Goal: Communication & Community: Ask a question

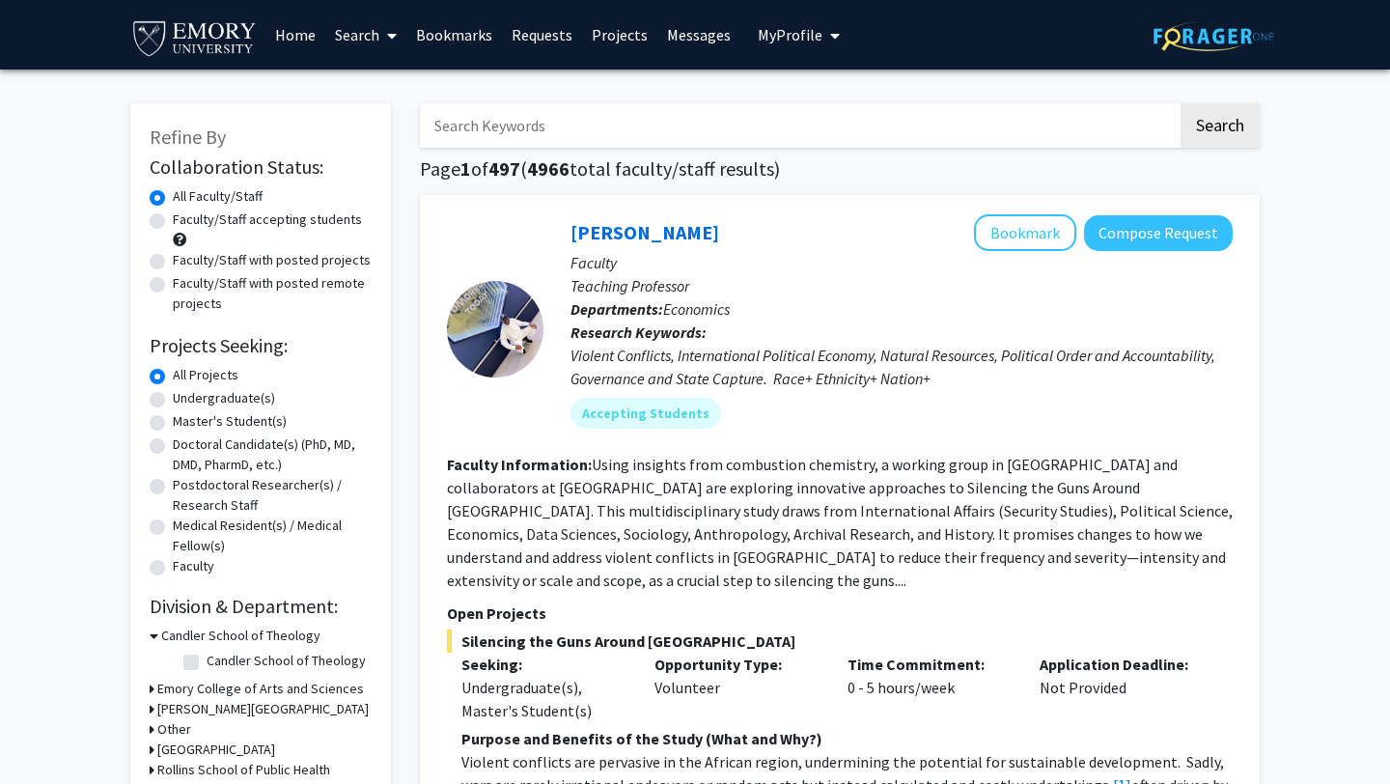
click at [220, 399] on label "Undergraduate(s)" at bounding box center [224, 398] width 102 height 20
click at [185, 399] on input "Undergraduate(s)" at bounding box center [179, 394] width 13 height 13
radio input "true"
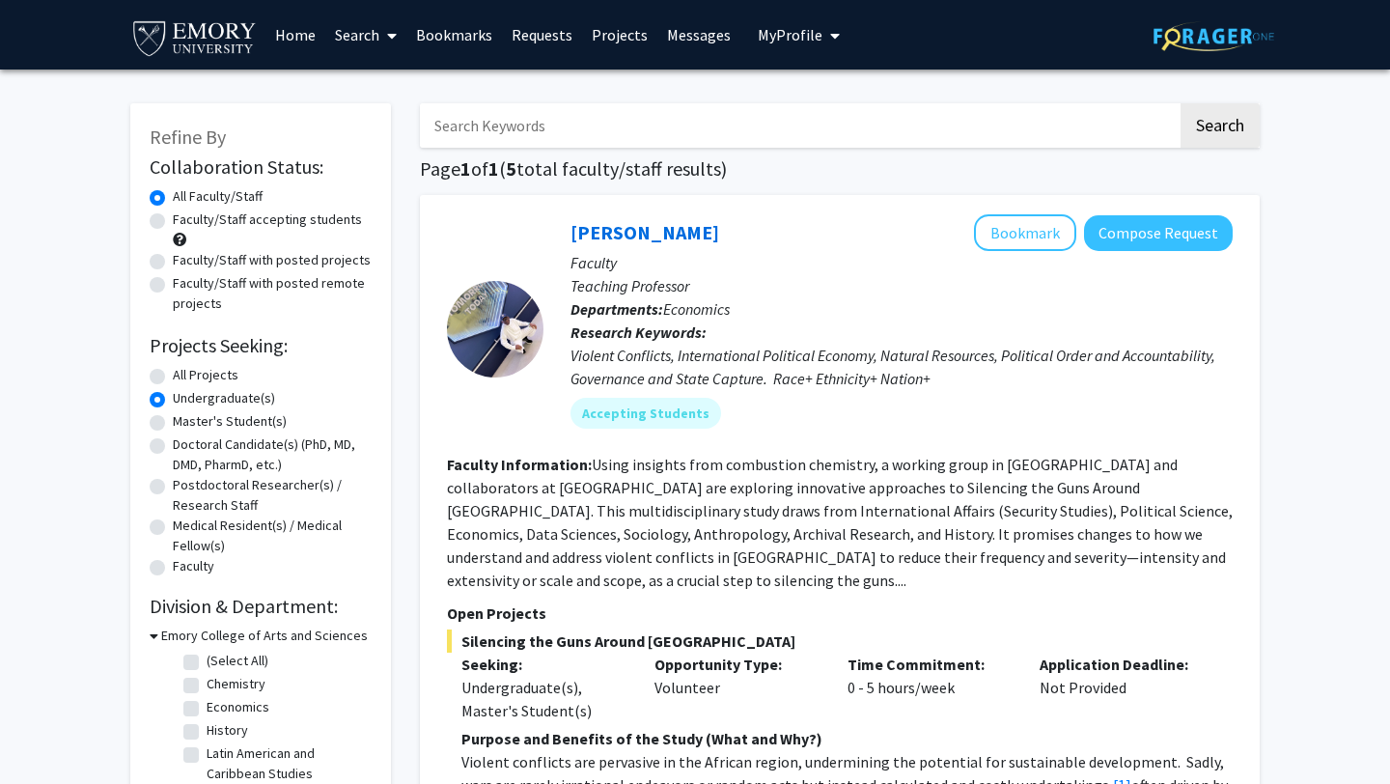
click at [444, 41] on link "Bookmarks" at bounding box center [454, 35] width 96 height 68
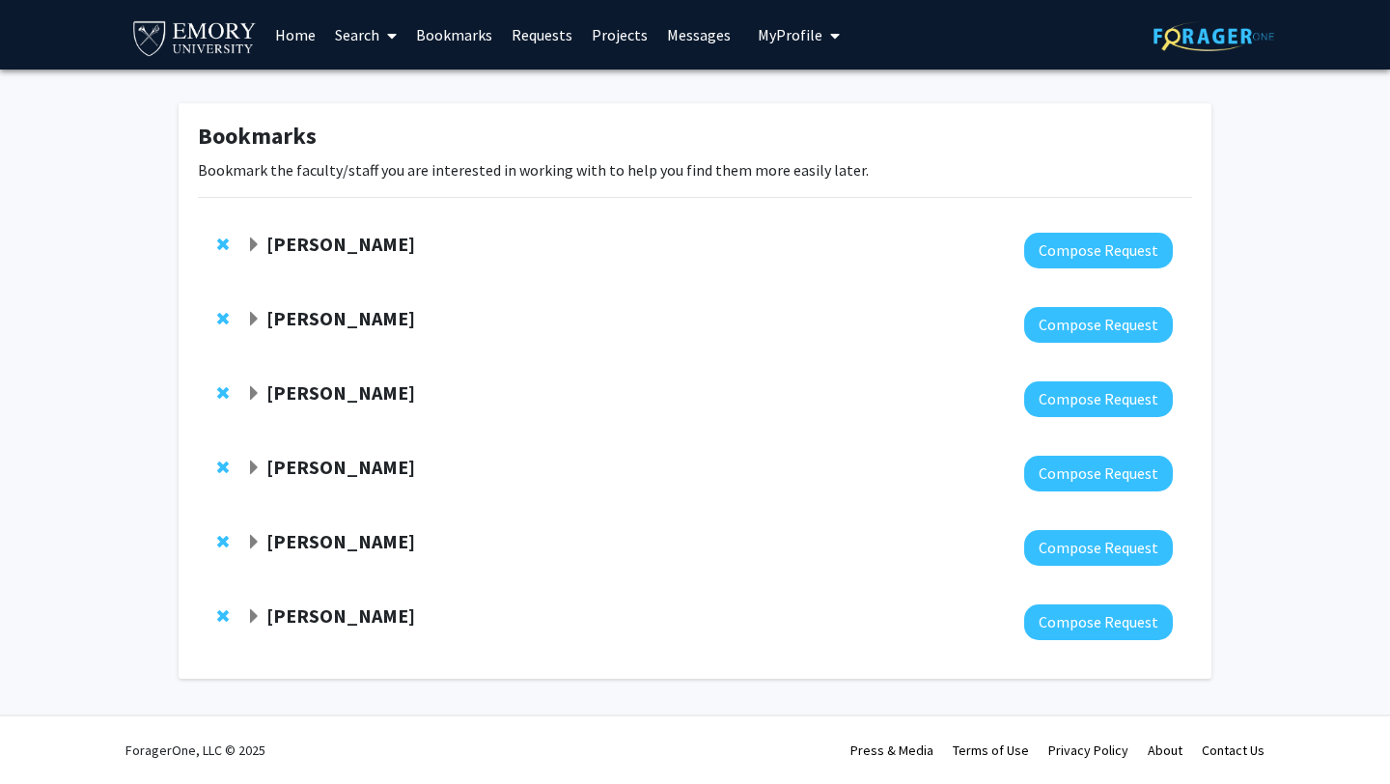
click at [396, 322] on div "[PERSON_NAME]" at bounding box center [454, 319] width 417 height 24
click at [273, 238] on strong "Daniela Buccella" at bounding box center [340, 244] width 149 height 24
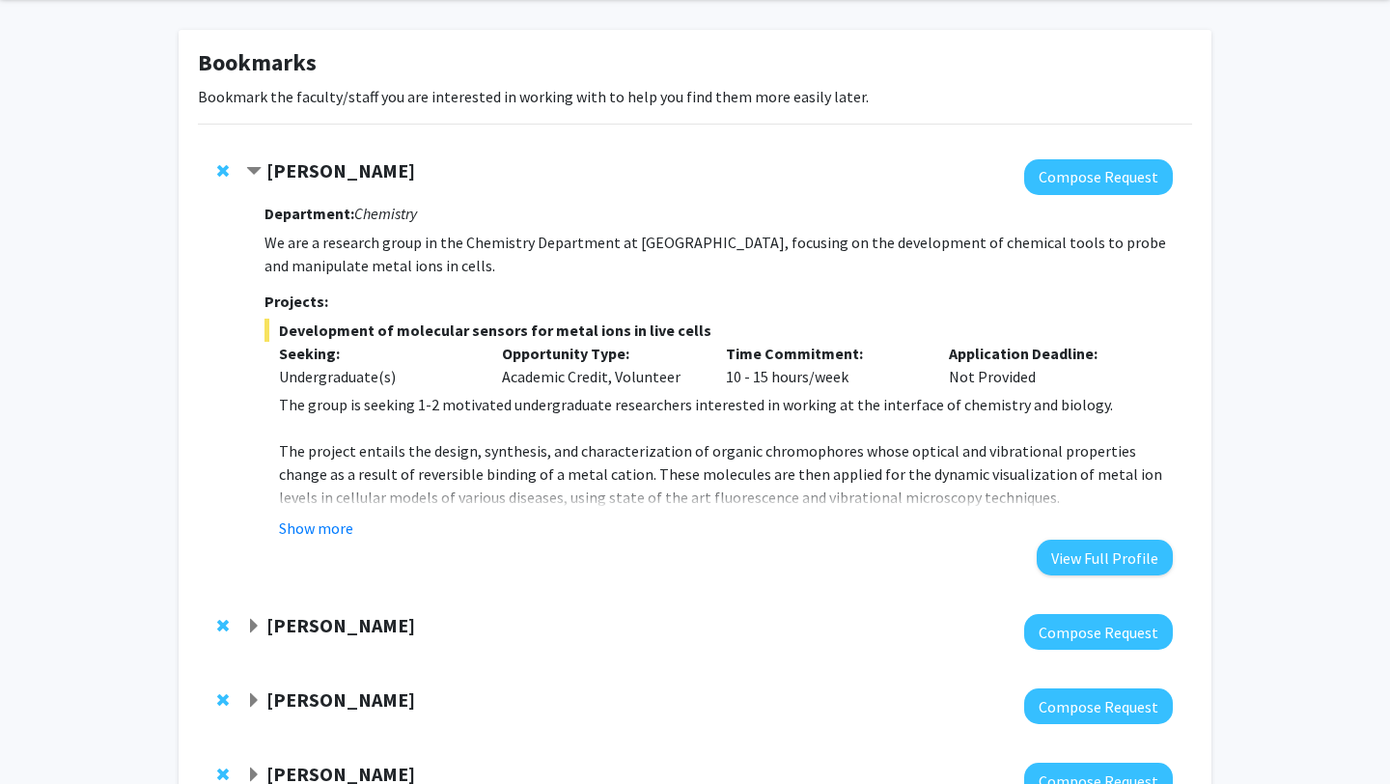
scroll to position [83, 0]
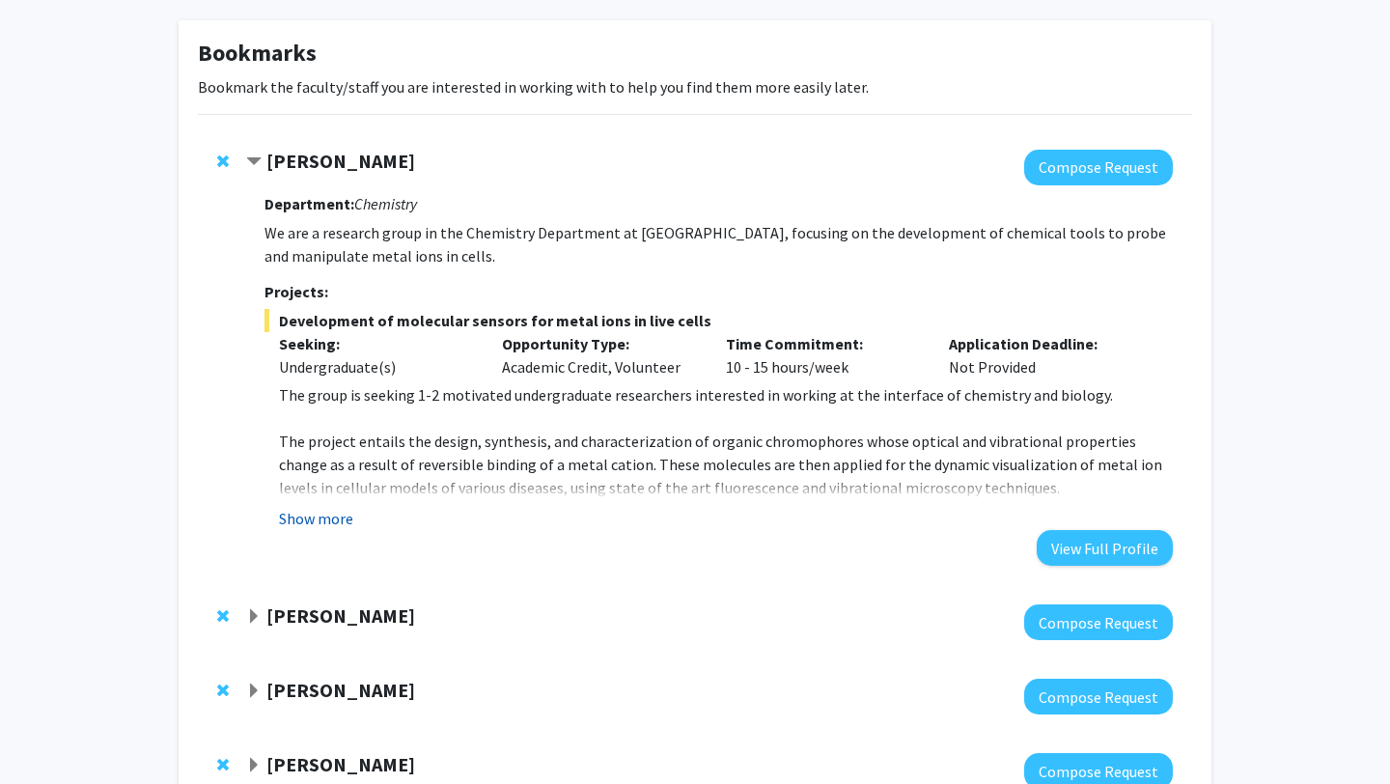
click at [313, 511] on button "Show more" at bounding box center [316, 518] width 74 height 23
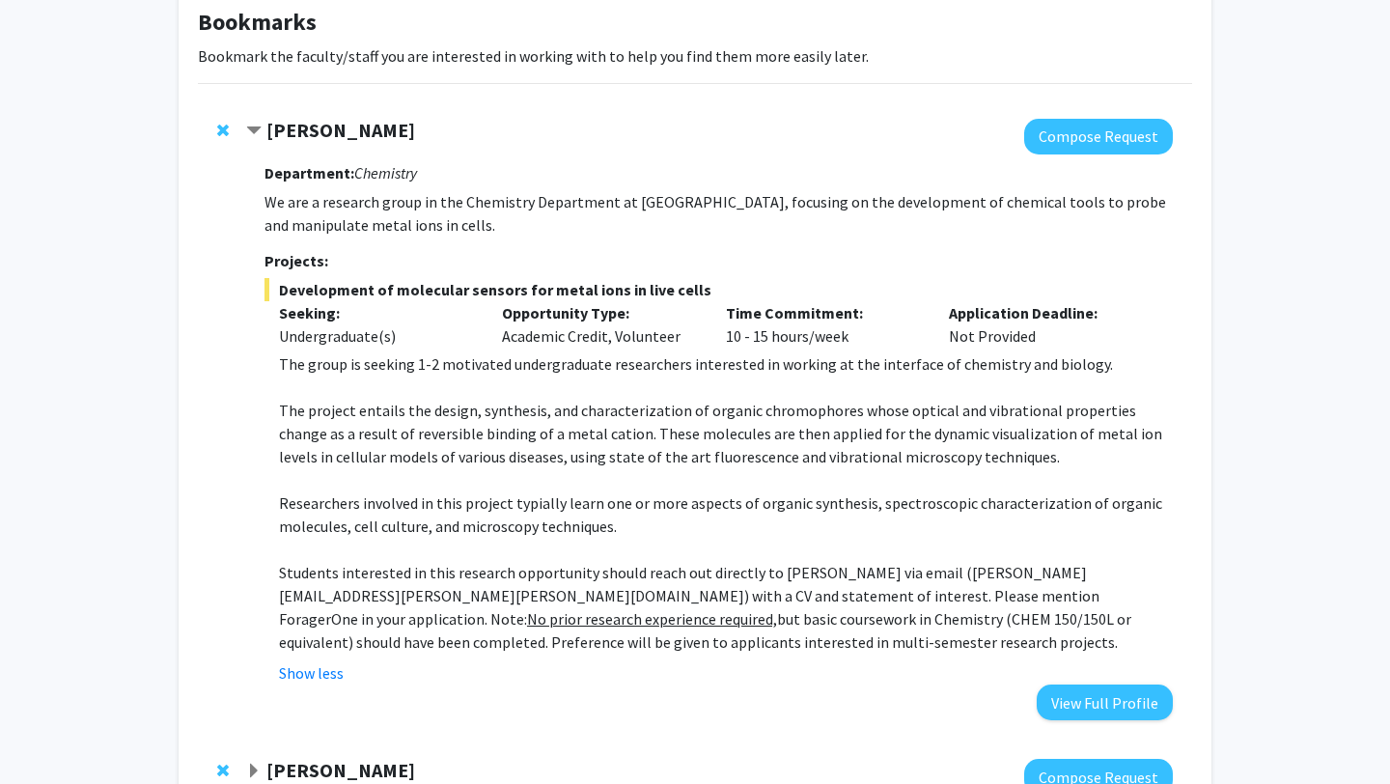
scroll to position [118, 0]
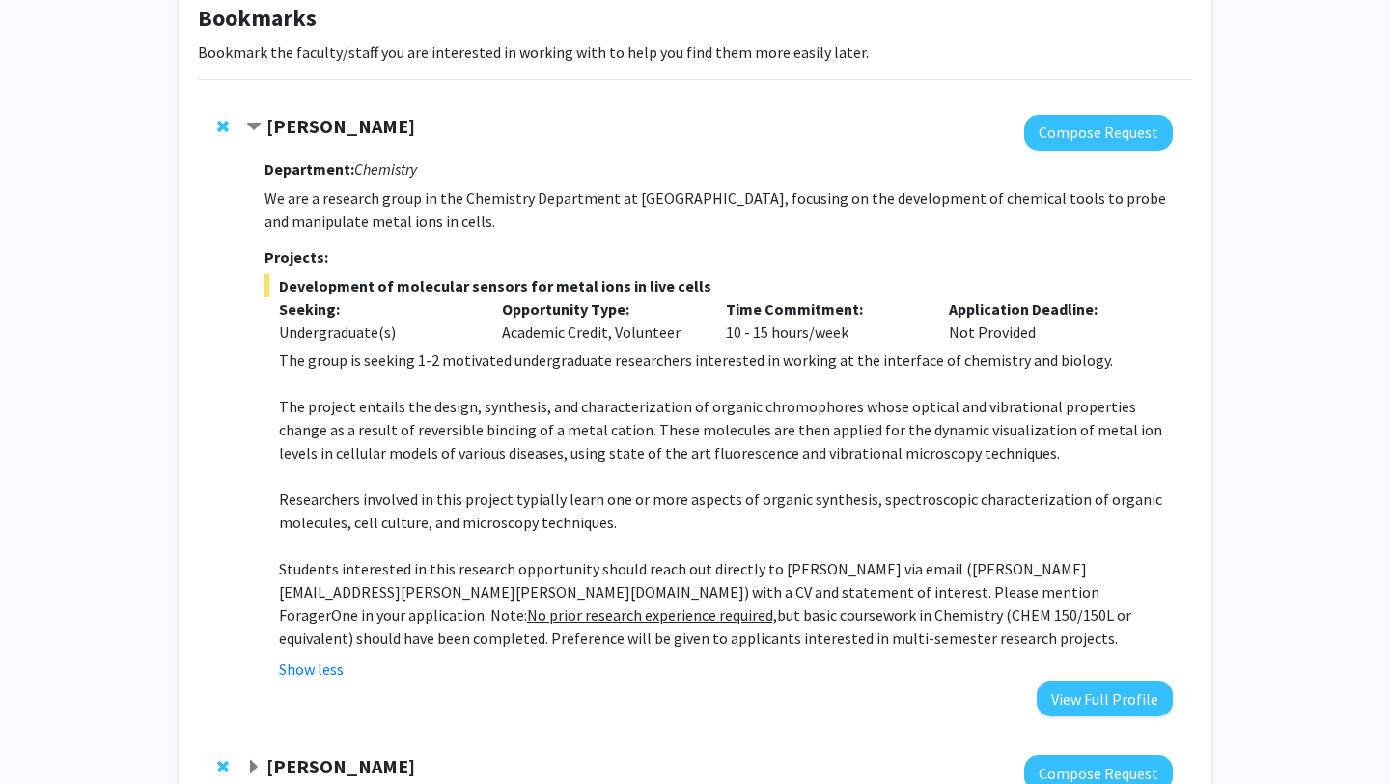
drag, startPoint x: 269, startPoint y: 124, endPoint x: 534, endPoint y: 647, distance: 586.3
click at [540, 647] on div "Daniela Buccella Compose Request Department: Chemistry We are a research group …" at bounding box center [709, 415] width 927 height 601
copy div "Daniela Buccella Compose Request Department: Chemistry We are a research group …"
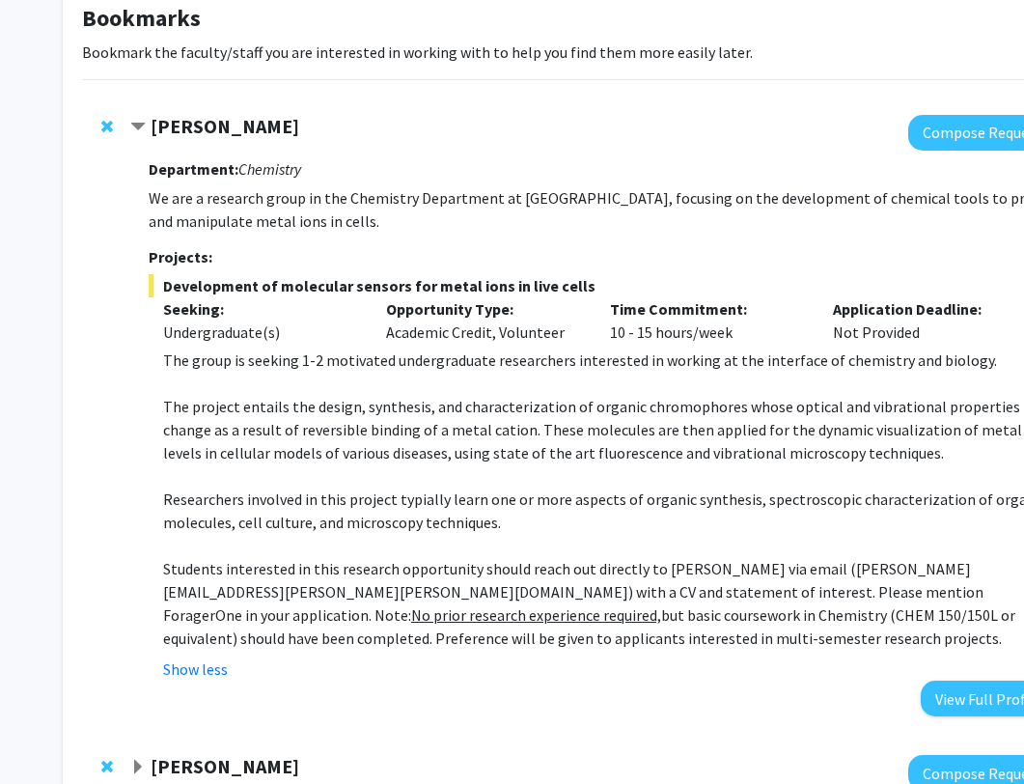
click at [280, 106] on div "Daniela Buccella Compose Request Department: Chemistry We are a research group …" at bounding box center [579, 416] width 994 height 640
drag, startPoint x: 146, startPoint y: 122, endPoint x: 367, endPoint y: 127, distance: 221.2
click at [368, 127] on div "Daniela Buccella" at bounding box center [338, 127] width 417 height 24
copy strong "Daniela Buccella"
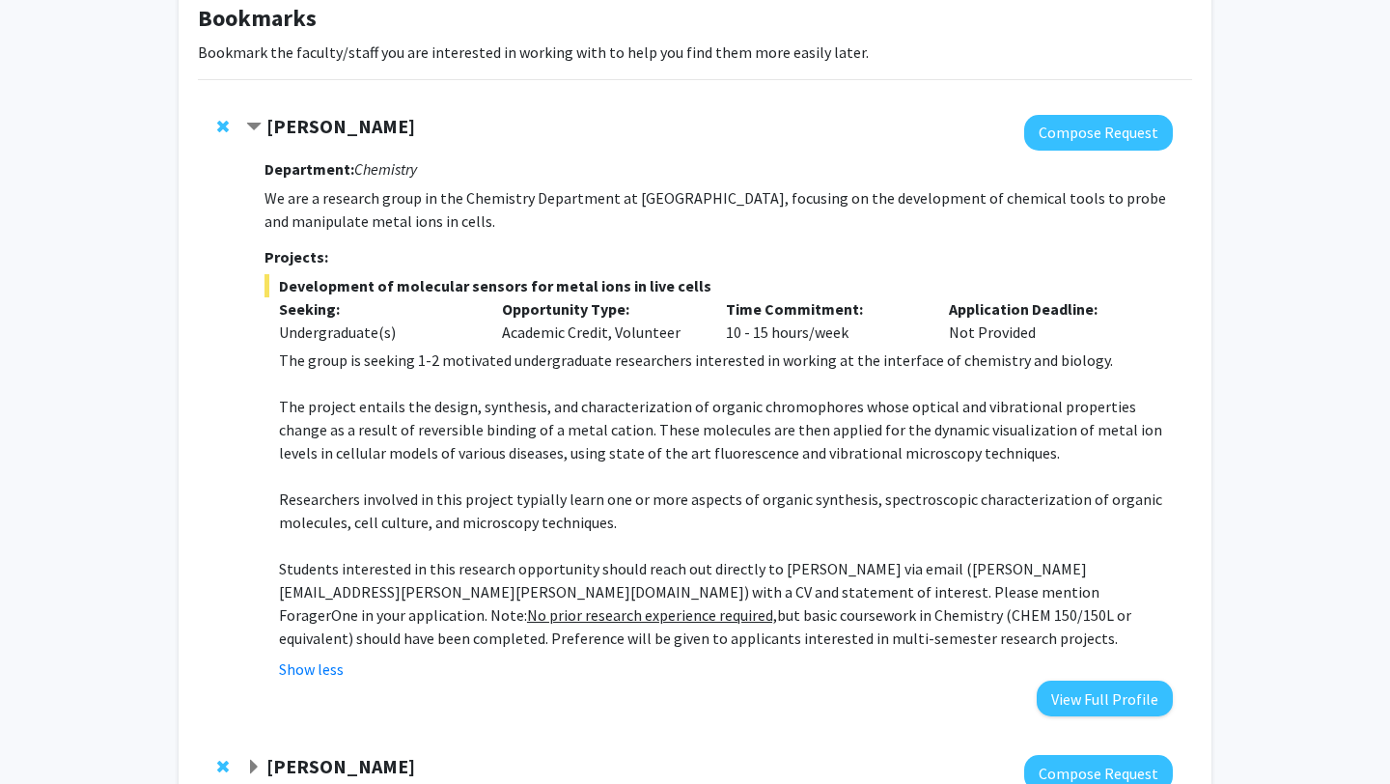
click at [529, 456] on p "The project entails the design, synthesis, and characterization of organic chro…" at bounding box center [726, 430] width 894 height 70
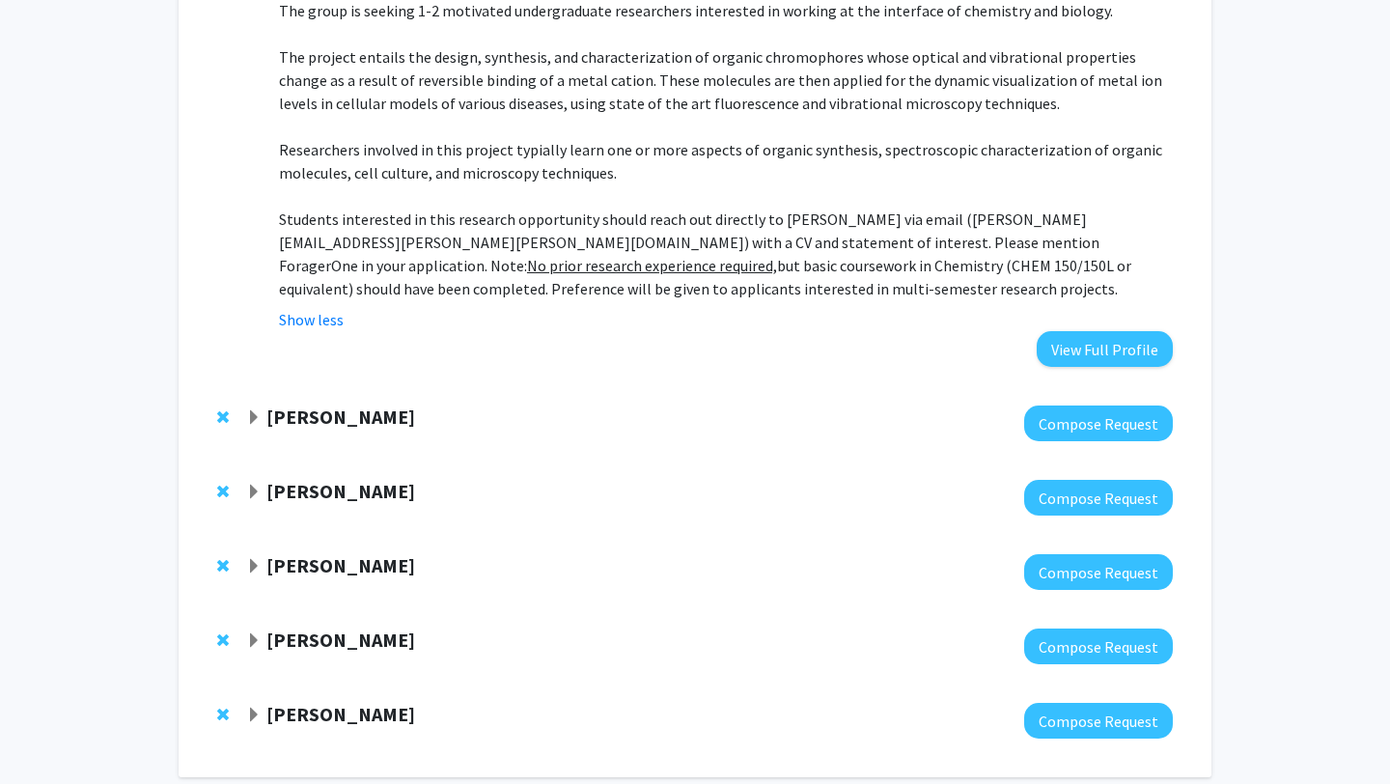
scroll to position [562, 0]
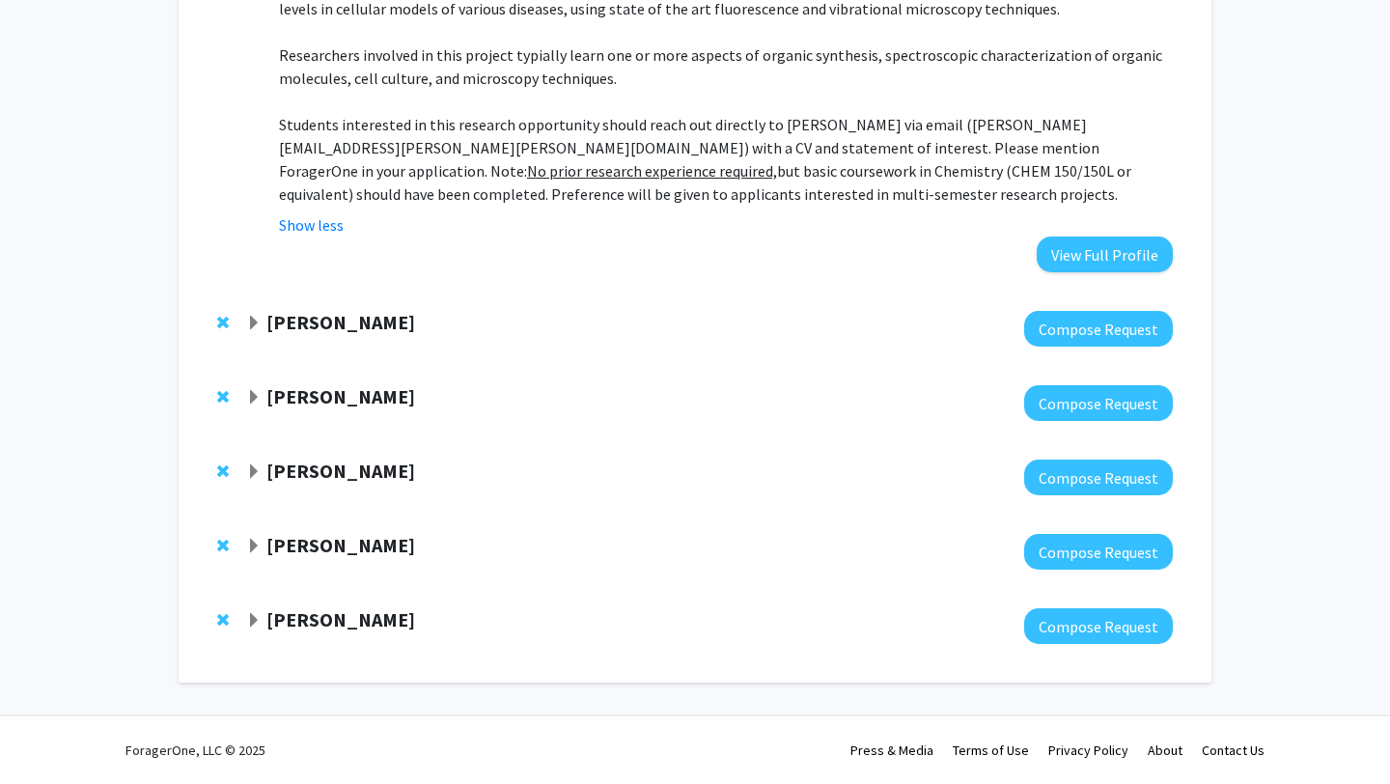
click at [374, 350] on div "Matt Rowan Compose Request" at bounding box center [695, 329] width 994 height 74
click at [372, 399] on strong "Charles Bou-Nader" at bounding box center [340, 396] width 149 height 24
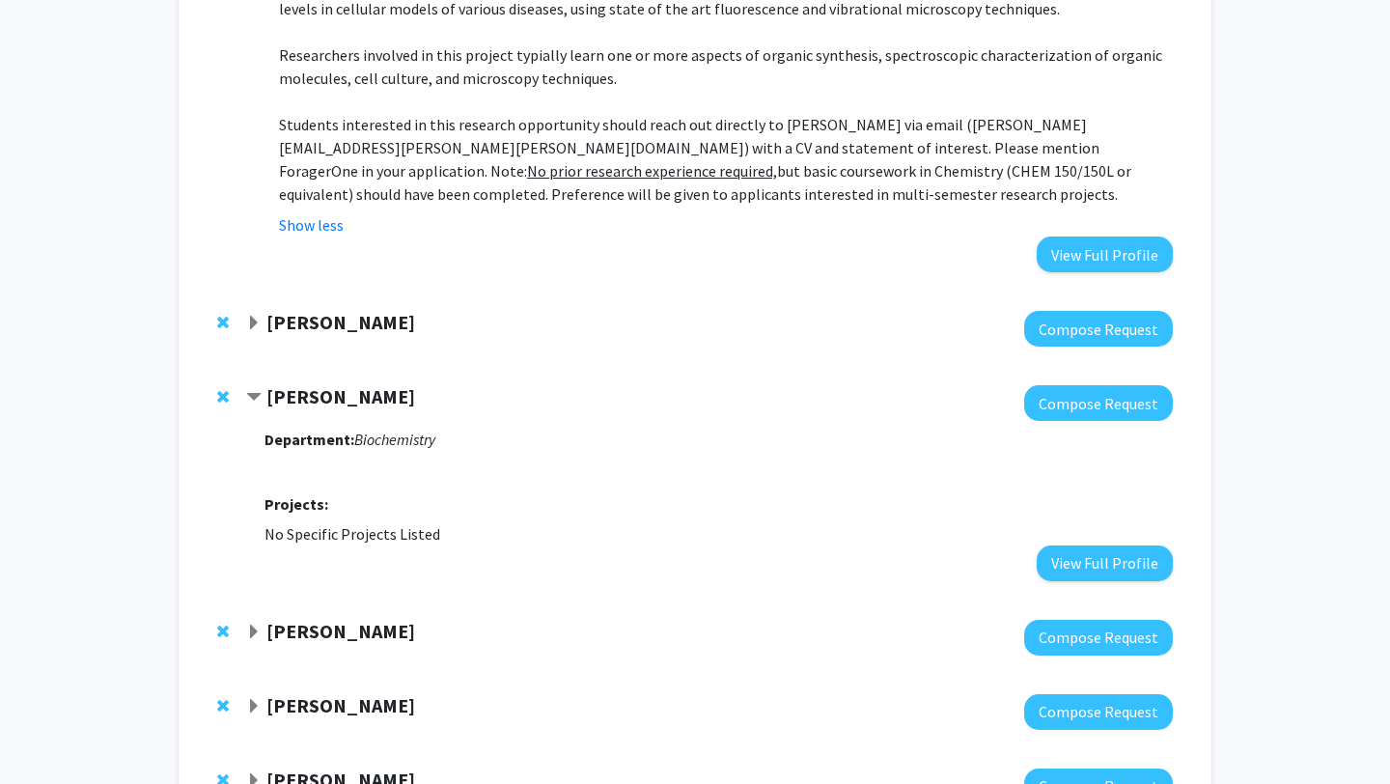
click at [320, 329] on strong "[PERSON_NAME]" at bounding box center [340, 322] width 149 height 24
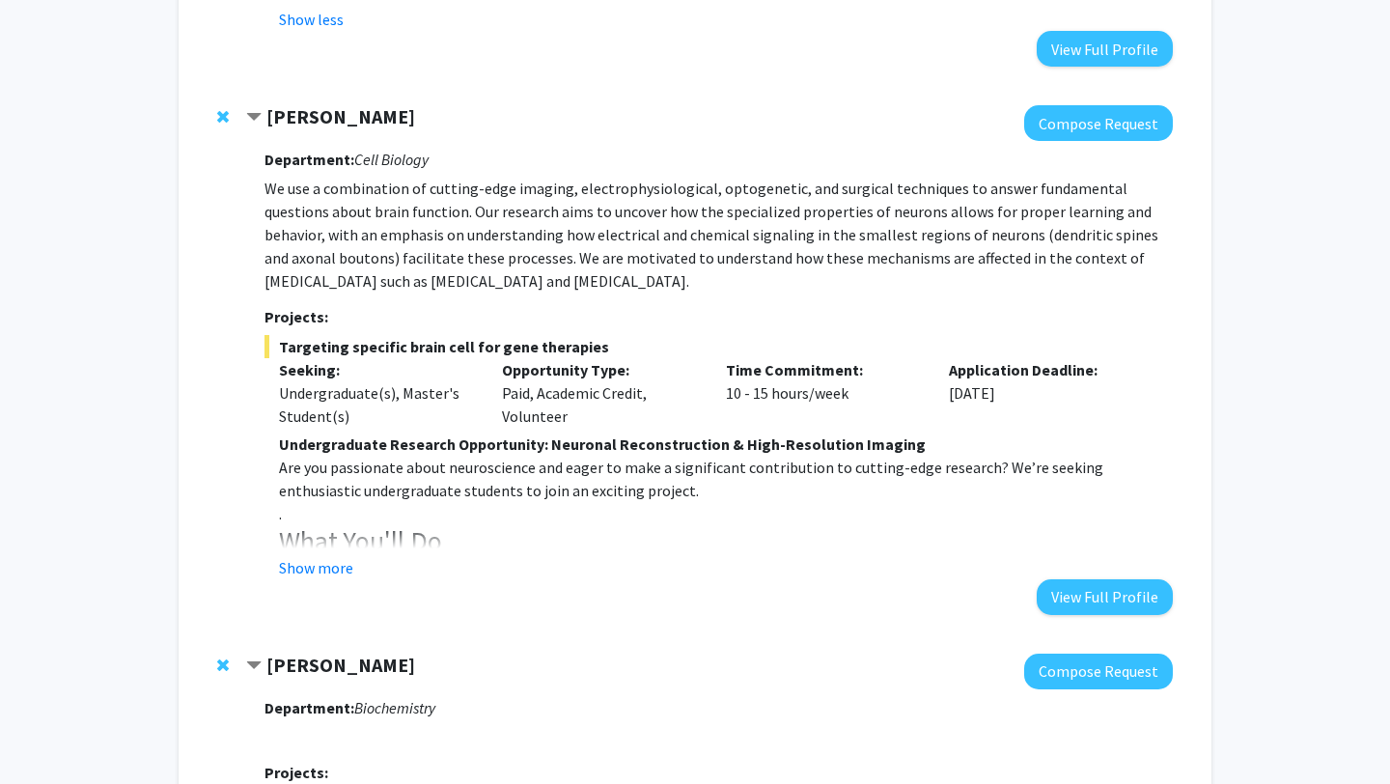
scroll to position [805, 0]
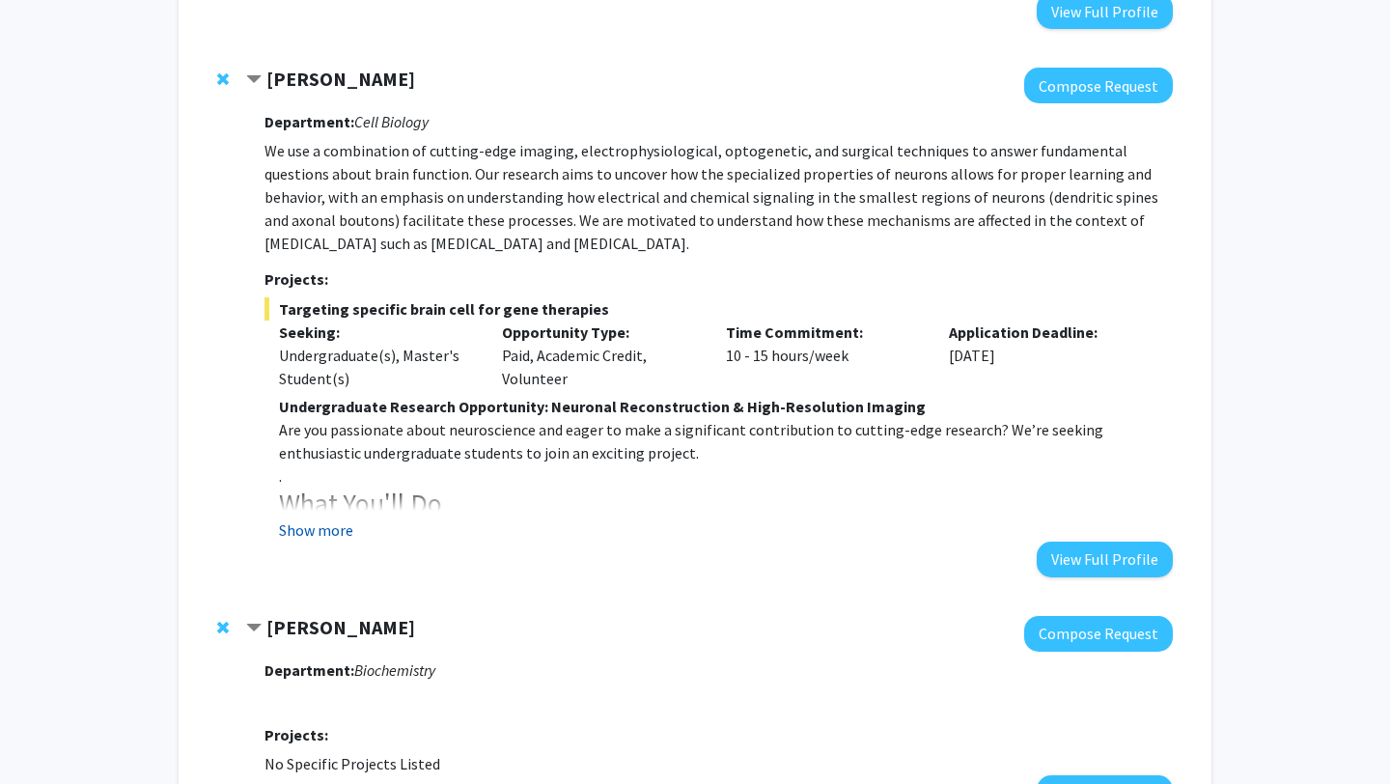
click at [313, 525] on button "Show more" at bounding box center [316, 529] width 74 height 23
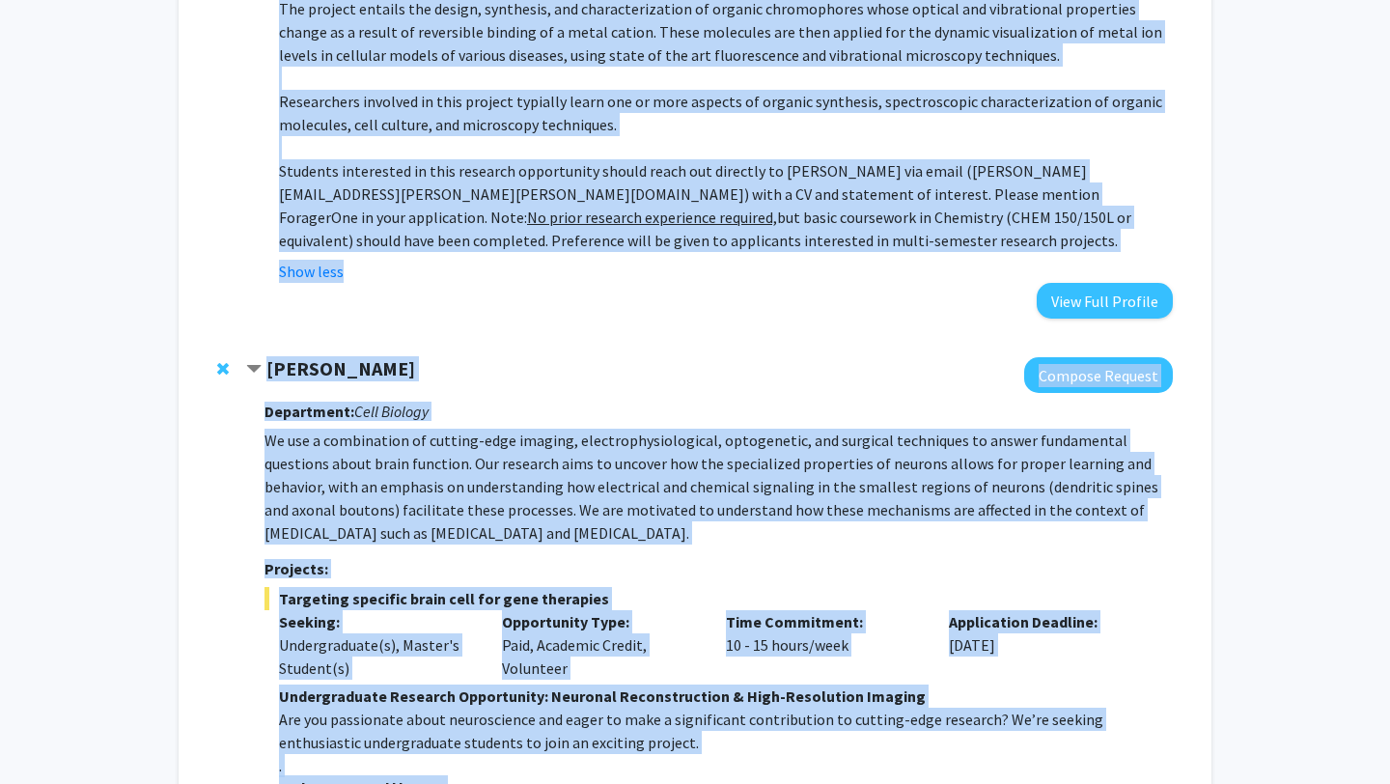
scroll to position [252, 0]
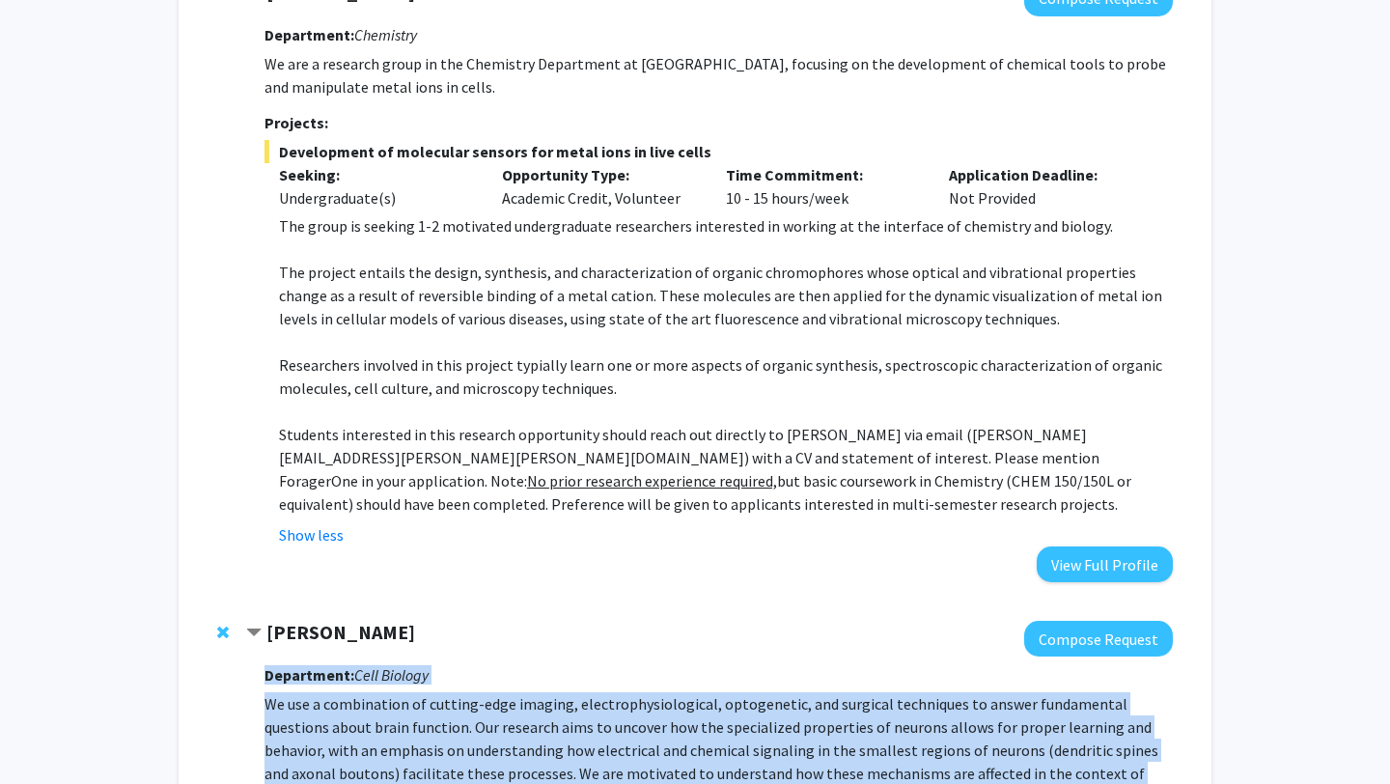
drag, startPoint x: 918, startPoint y: 682, endPoint x: 254, endPoint y: 661, distance: 664.5
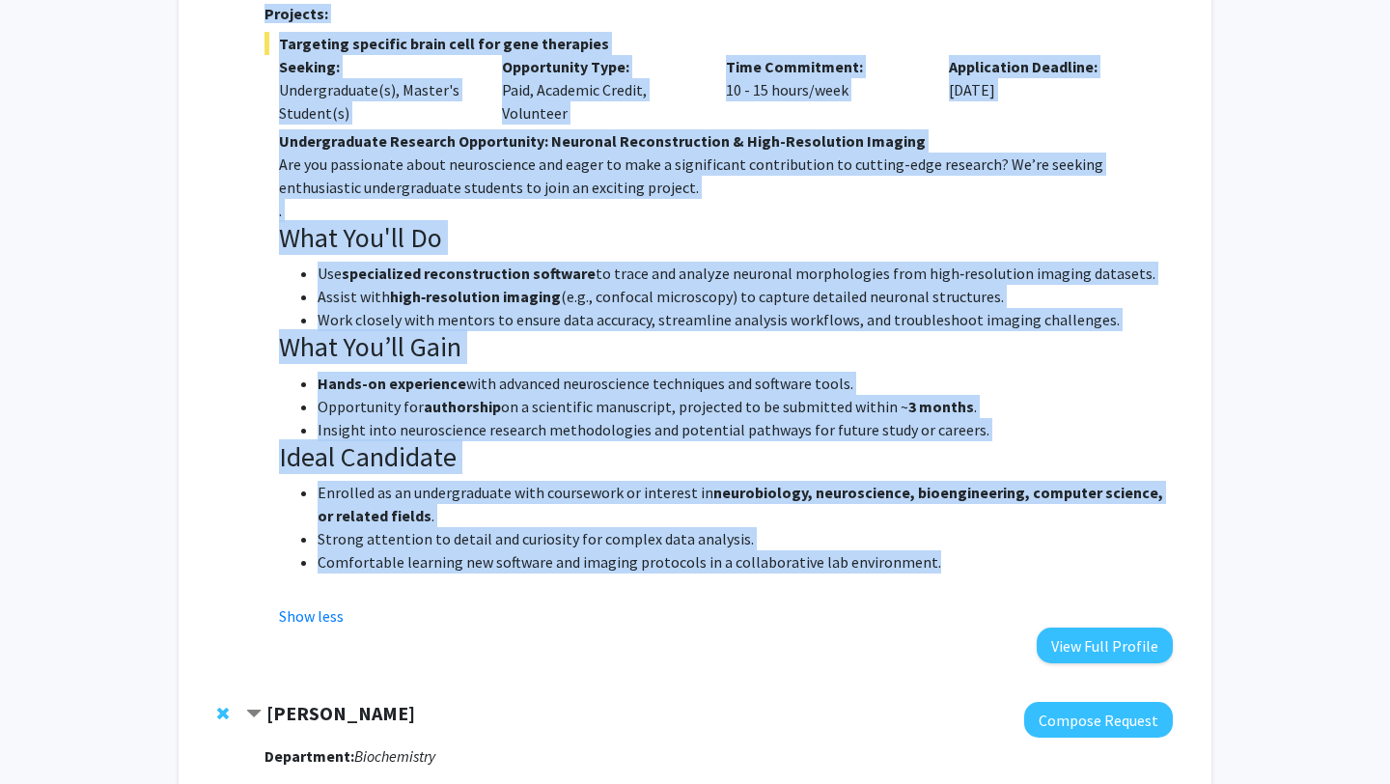
scroll to position [1073, 0]
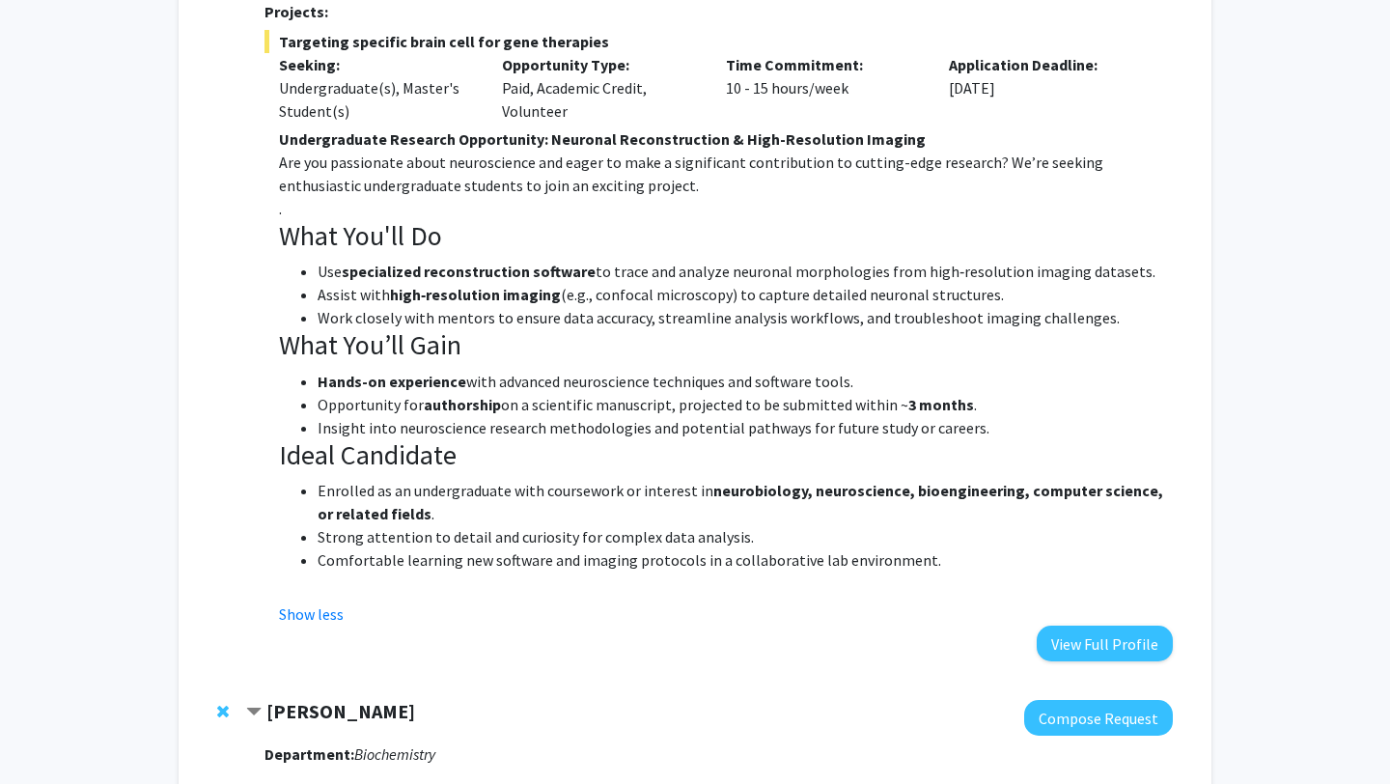
click at [352, 540] on li "Strong attention to detail and curiosity for complex data analysis." at bounding box center [745, 536] width 855 height 23
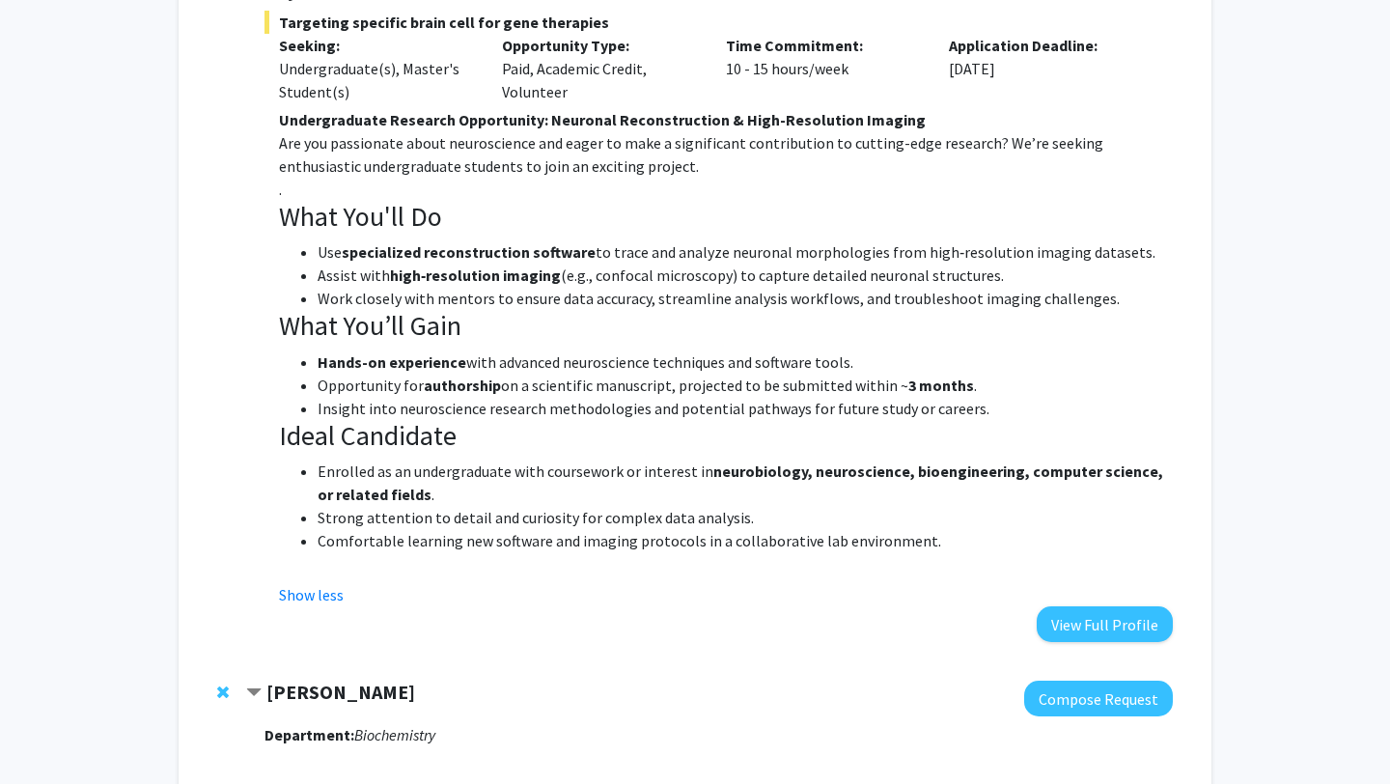
scroll to position [1103, 0]
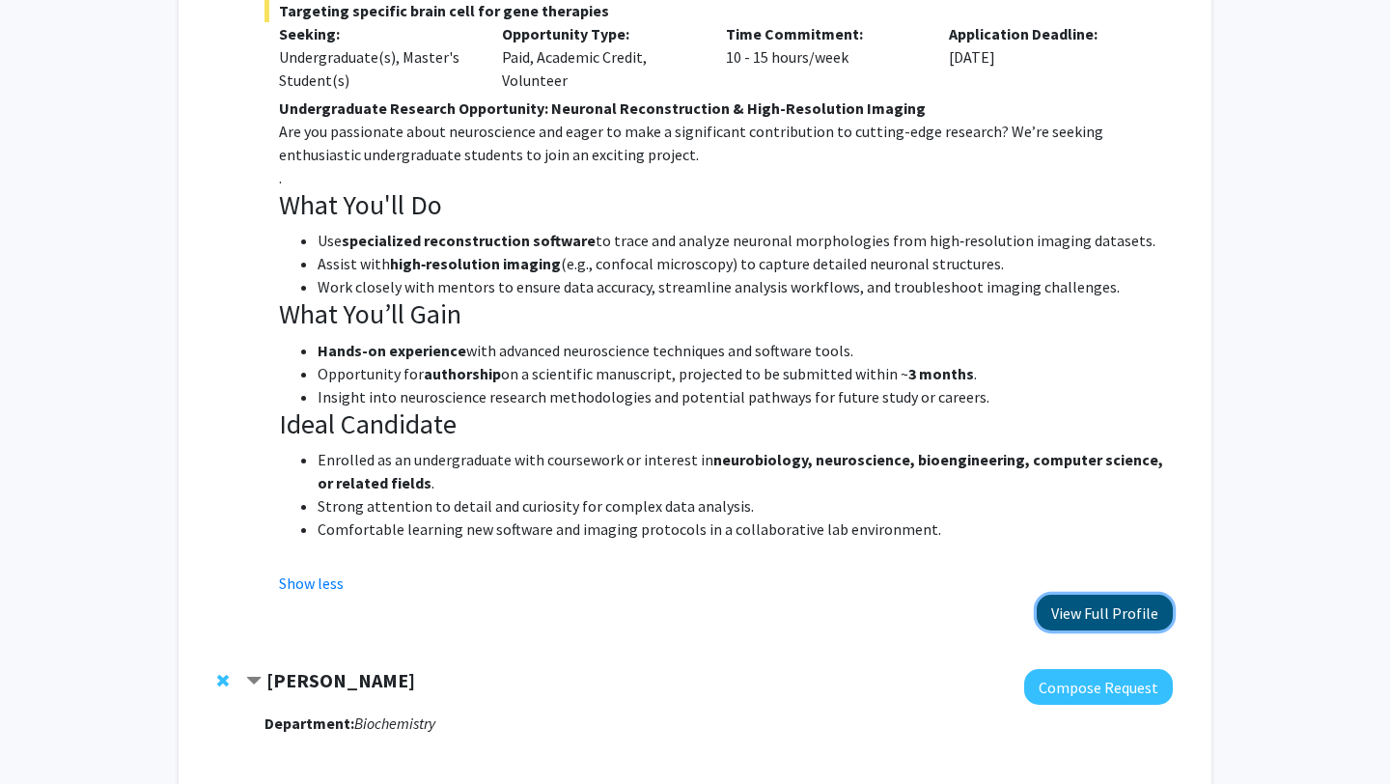
click at [1075, 615] on button "View Full Profile" at bounding box center [1105, 613] width 136 height 36
click at [840, 601] on div "Department: Cell Biology We use a combination of cutting-edge imaging, electrop…" at bounding box center [719, 217] width 908 height 825
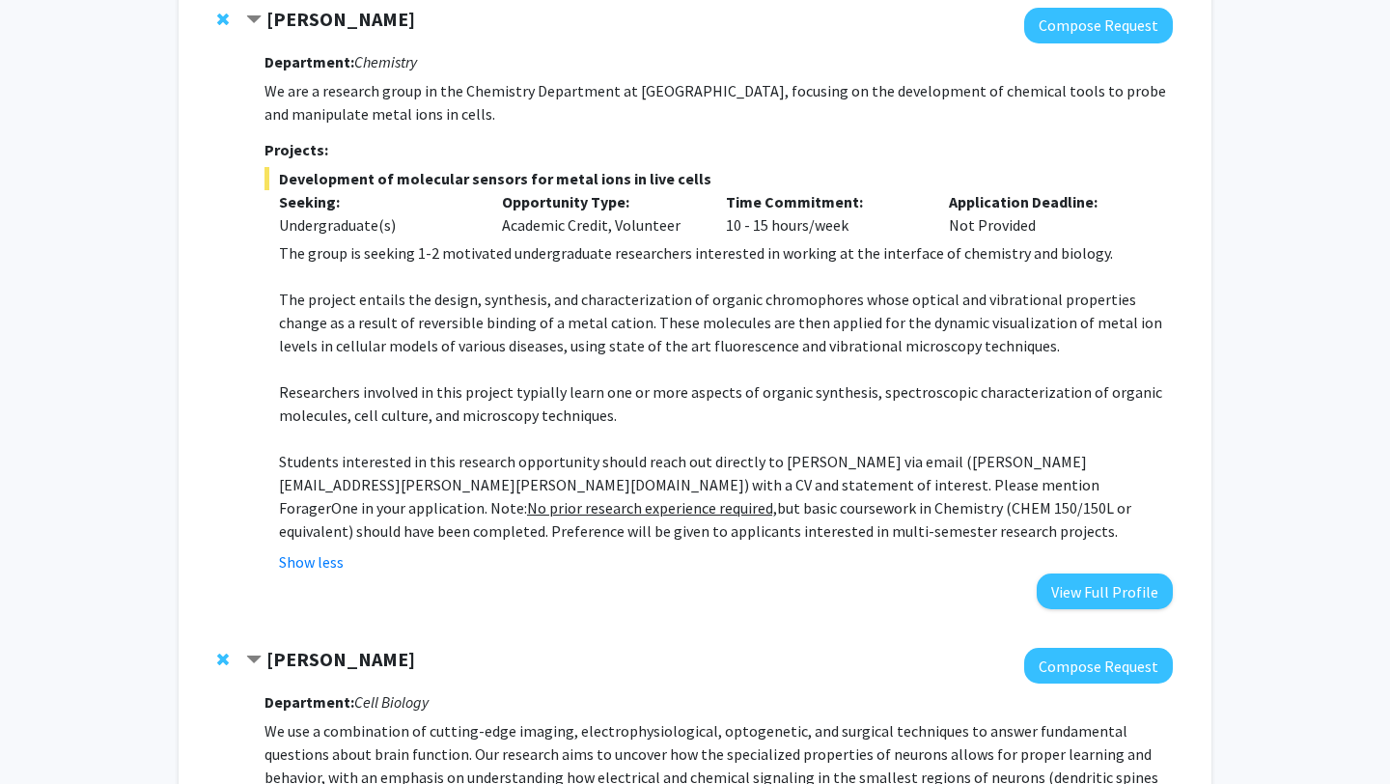
scroll to position [223, 0]
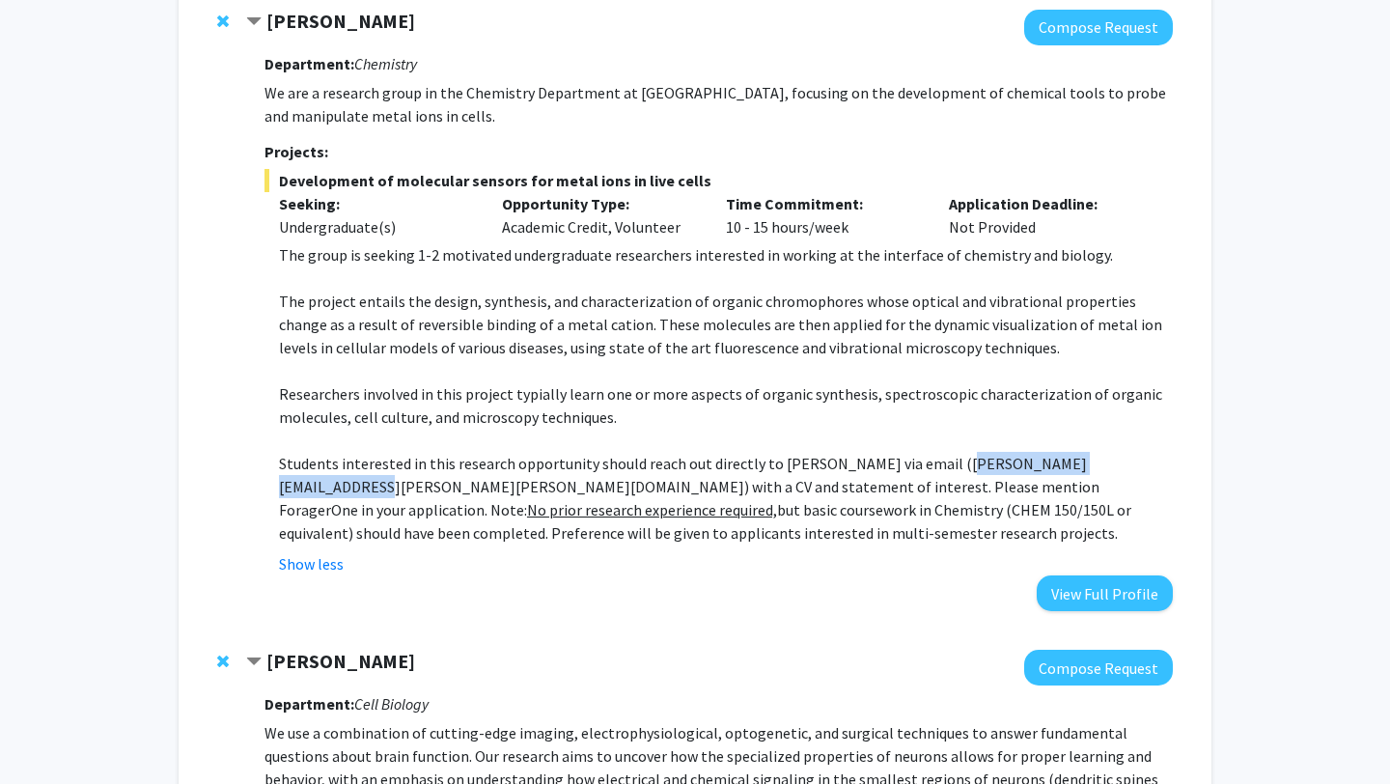
drag, startPoint x: 927, startPoint y: 466, endPoint x: 1109, endPoint y: 463, distance: 182.5
click at [1109, 463] on p "Students interested in this research opportunity should reach out directly to P…" at bounding box center [726, 498] width 894 height 93
copy p "daniela.buccella@emory.edu"
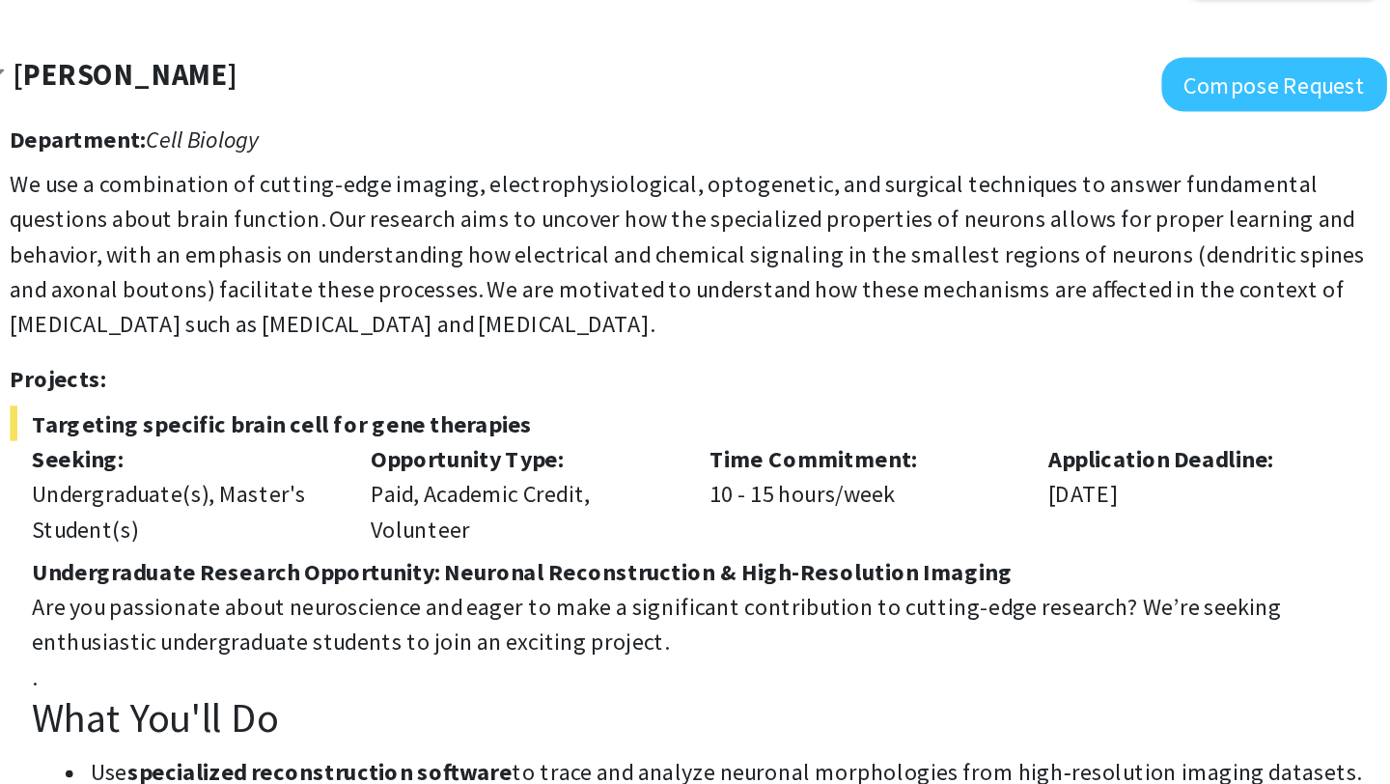
scroll to position [819, 0]
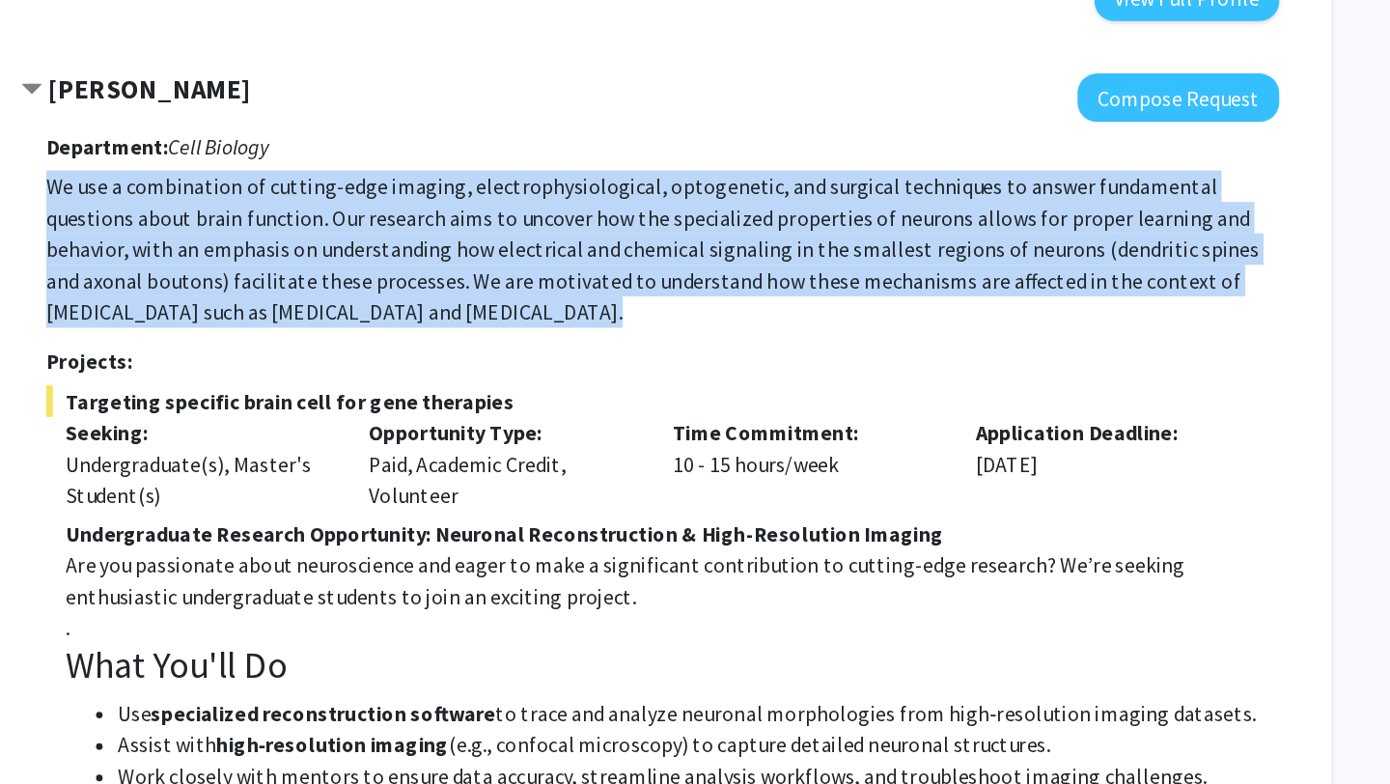
drag, startPoint x: 265, startPoint y: 134, endPoint x: 461, endPoint y: 242, distance: 223.0
click at [461, 242] on div "Department: Cell Biology We use a combination of cutting-edge imaging, electrop…" at bounding box center [719, 502] width 908 height 825
copy p "We use a combination of cutting-edge imaging, electrophysiological, optogenetic…"
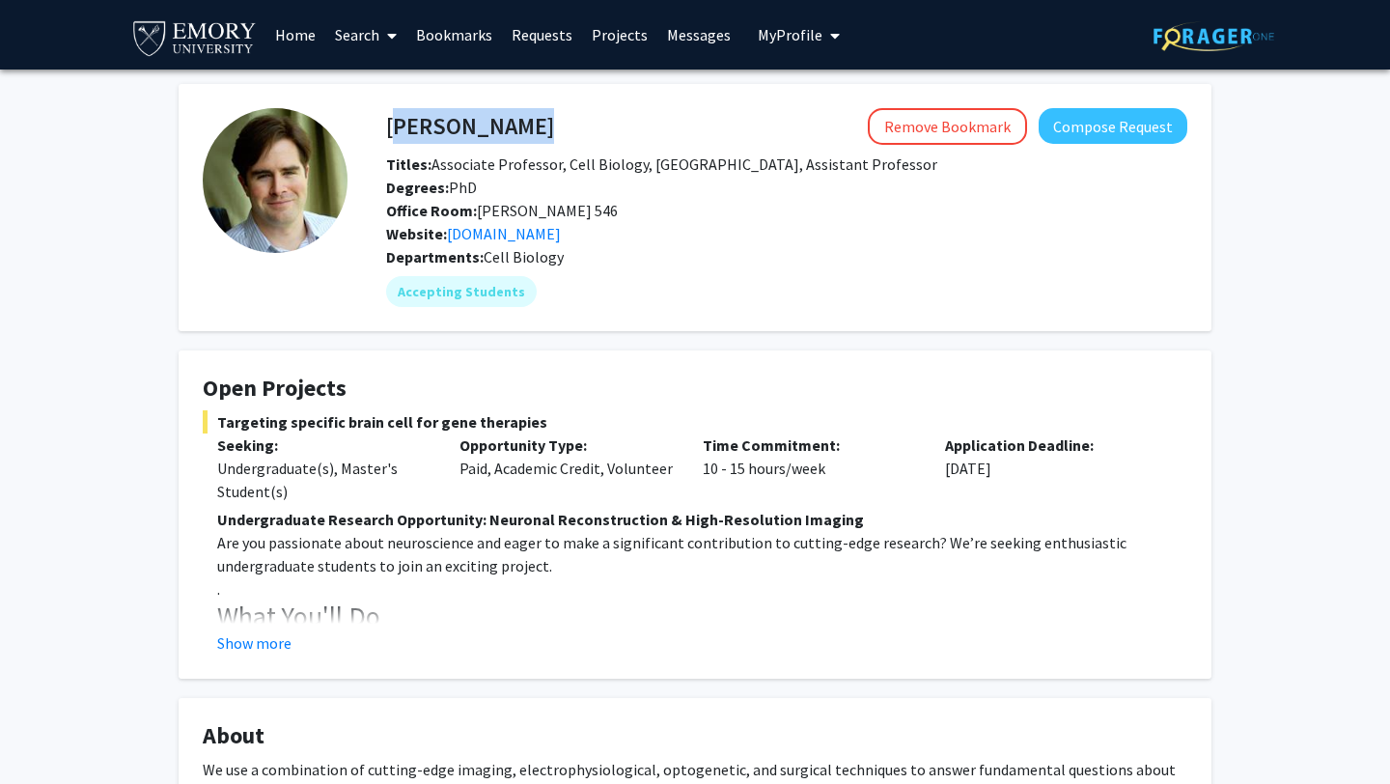
drag, startPoint x: 390, startPoint y: 126, endPoint x: 545, endPoint y: 126, distance: 155.4
click at [545, 126] on div "[PERSON_NAME] Remove Bookmark Compose Request" at bounding box center [787, 126] width 830 height 37
copy h4 "[PERSON_NAME]"
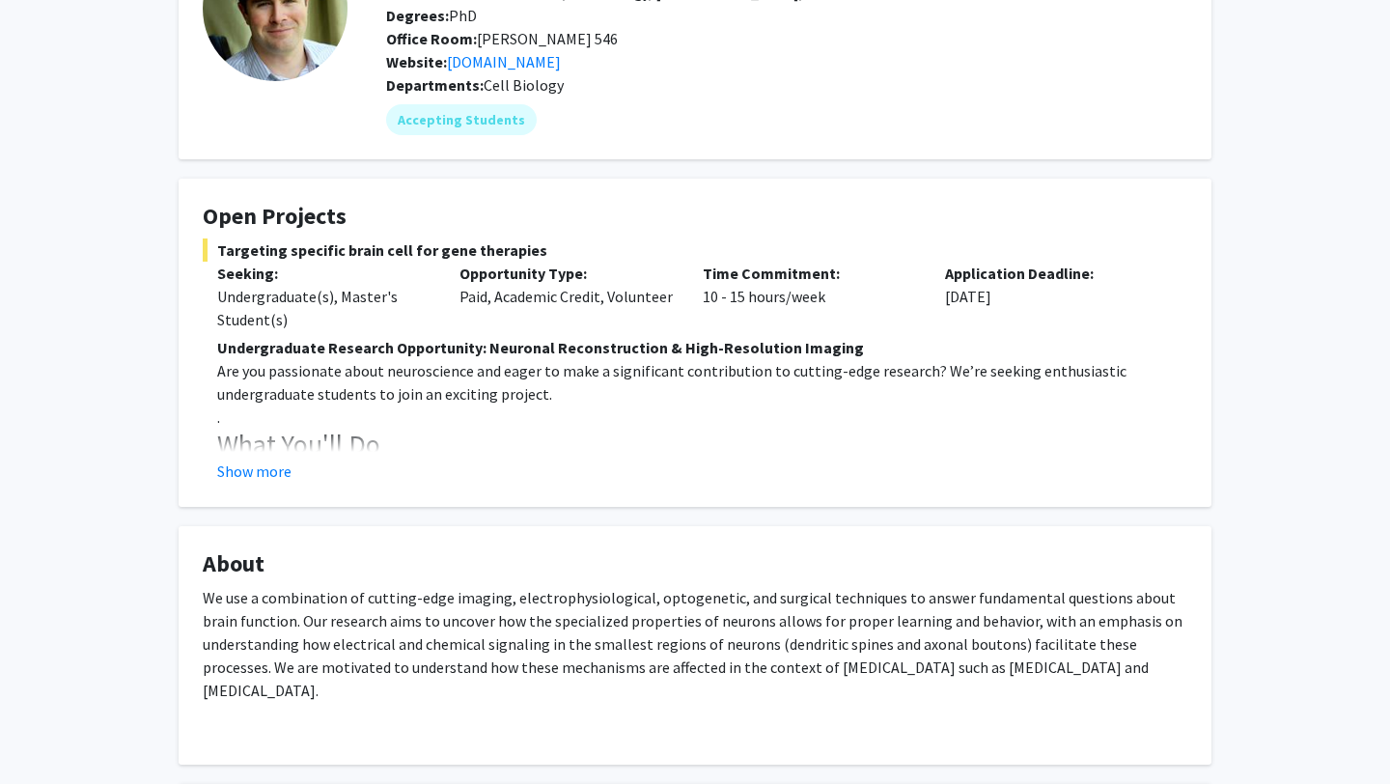
scroll to position [174, 0]
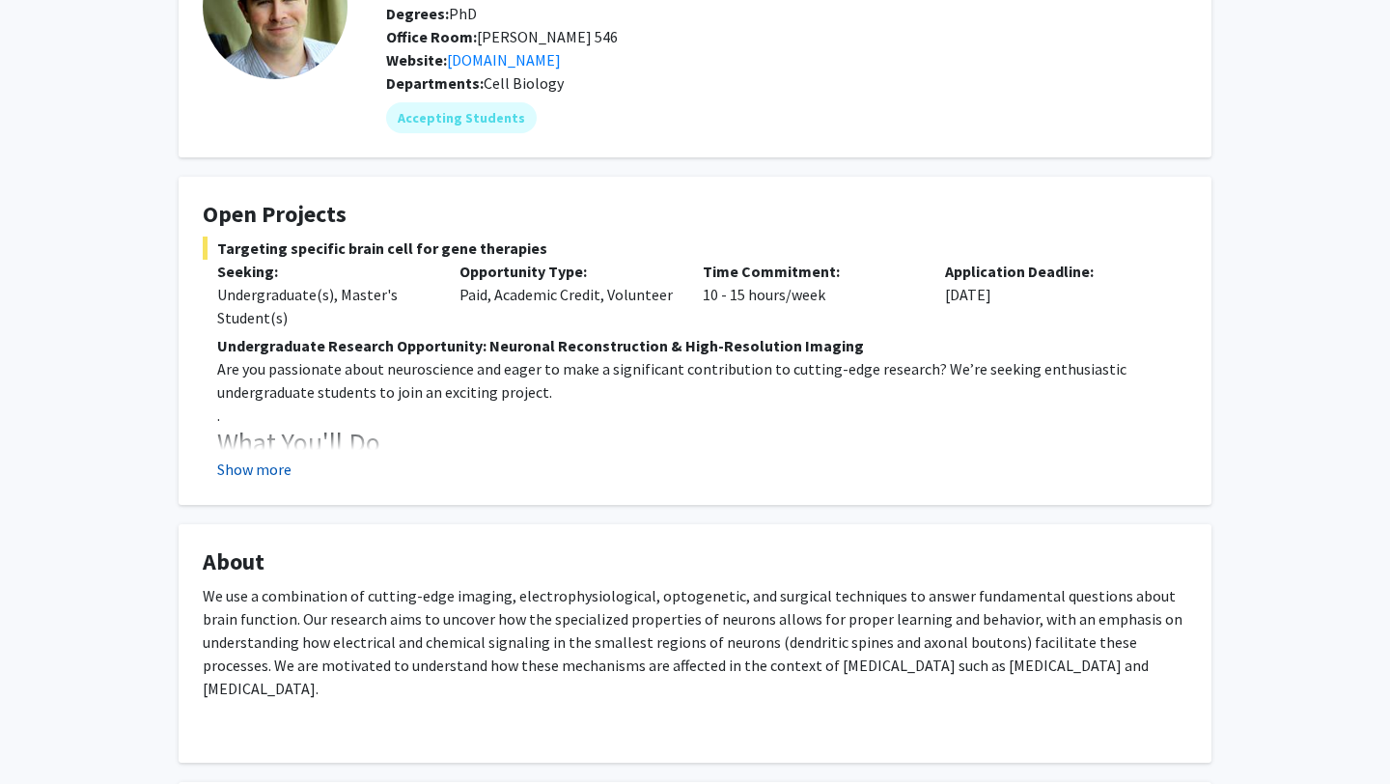
click at [271, 471] on button "Show more" at bounding box center [254, 469] width 74 height 23
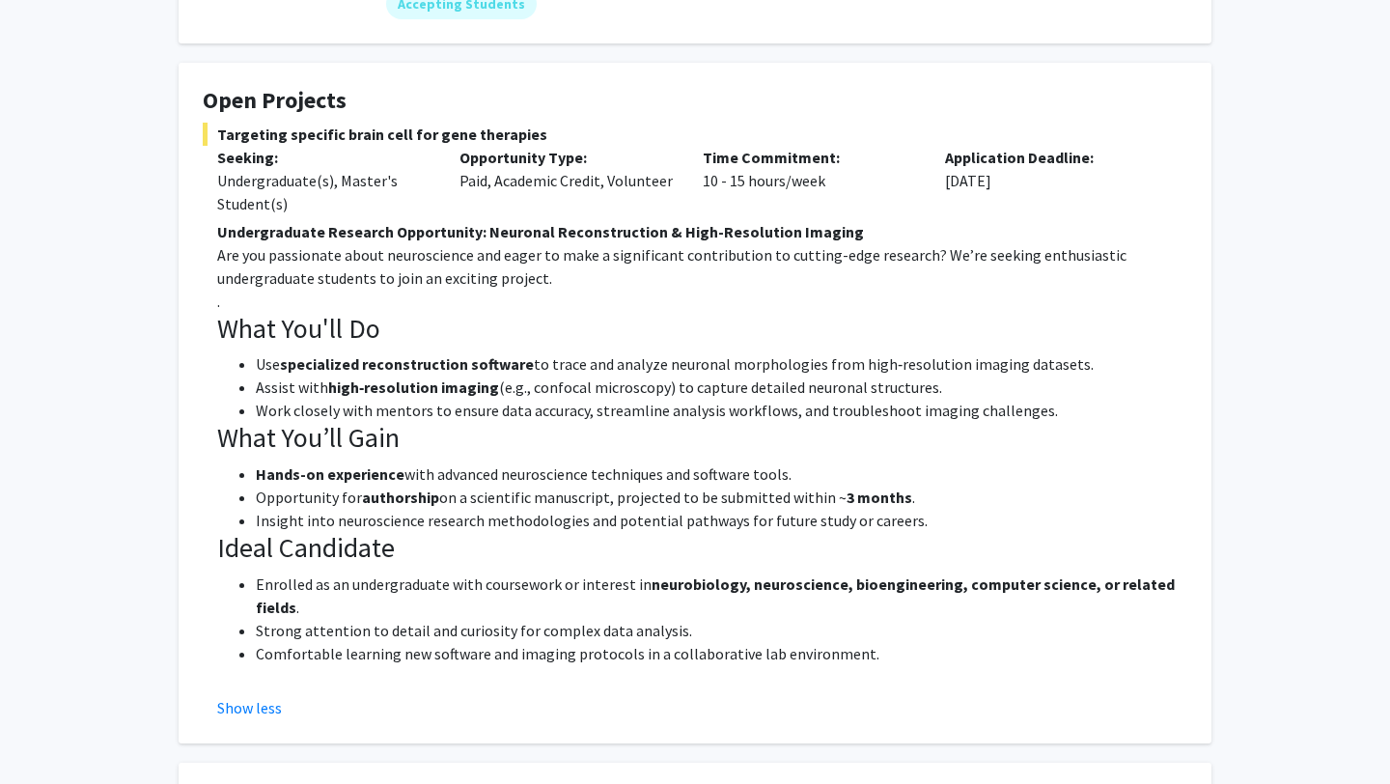
scroll to position [0, 0]
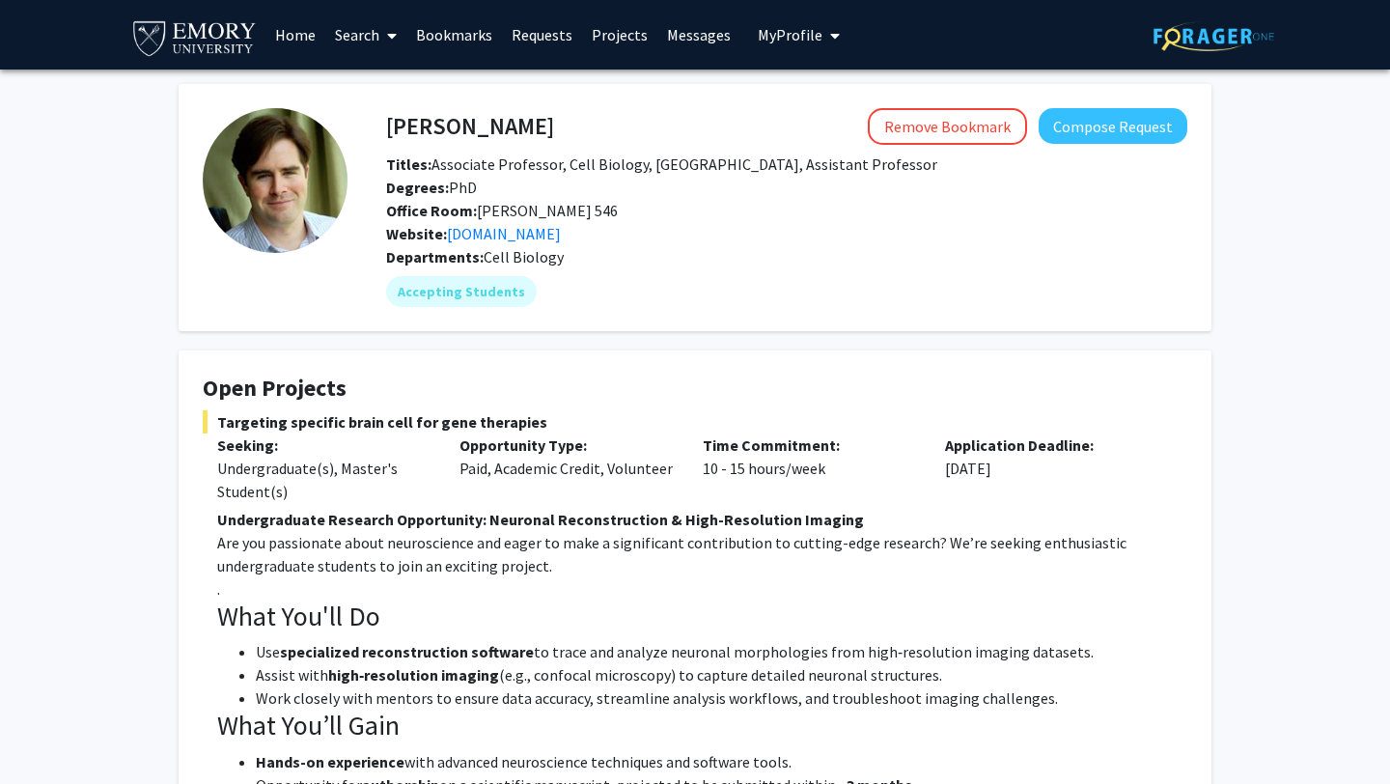
click at [376, 121] on div "[PERSON_NAME] Remove Bookmark Compose Request" at bounding box center [787, 126] width 830 height 37
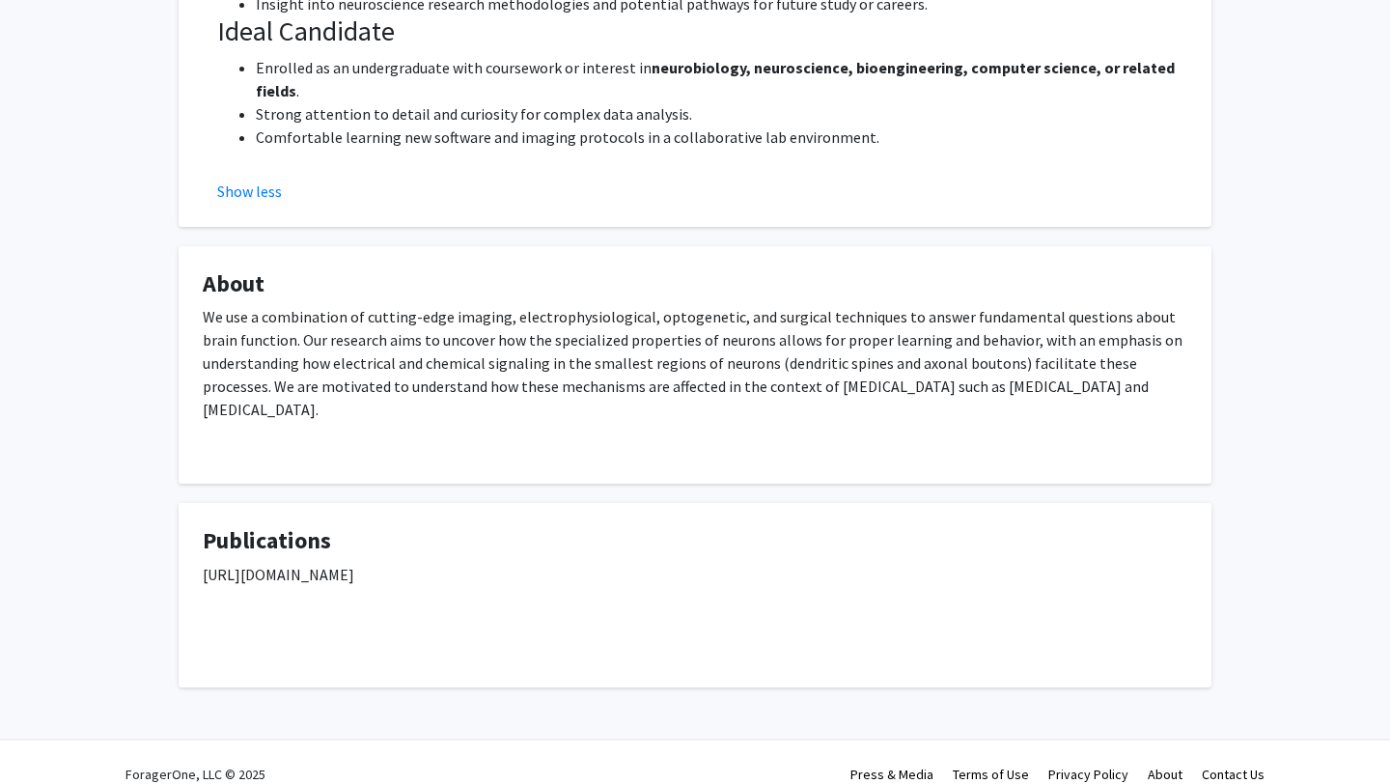
scroll to position [805, 0]
drag, startPoint x: 388, startPoint y: 122, endPoint x: 746, endPoint y: 553, distance: 560.8
copy div "Lore Ipsum Dolors Ametcons Adipisc Elitsed Doeius: Temporinc Utlaboree, Dolo Ma…"
click at [550, 433] on div "We use a combination of cutting-edge imaging, electrophysiological, optogenetic…" at bounding box center [695, 381] width 985 height 154
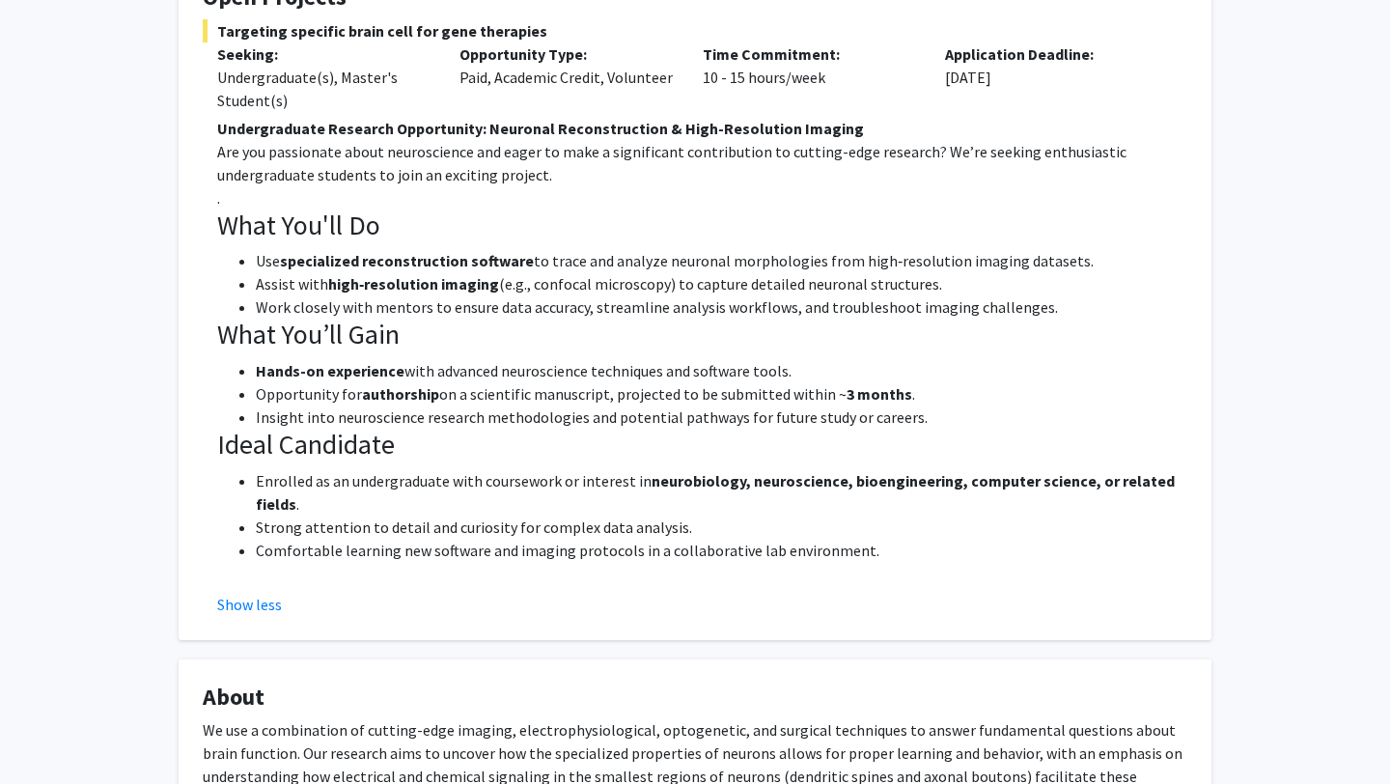
scroll to position [0, 0]
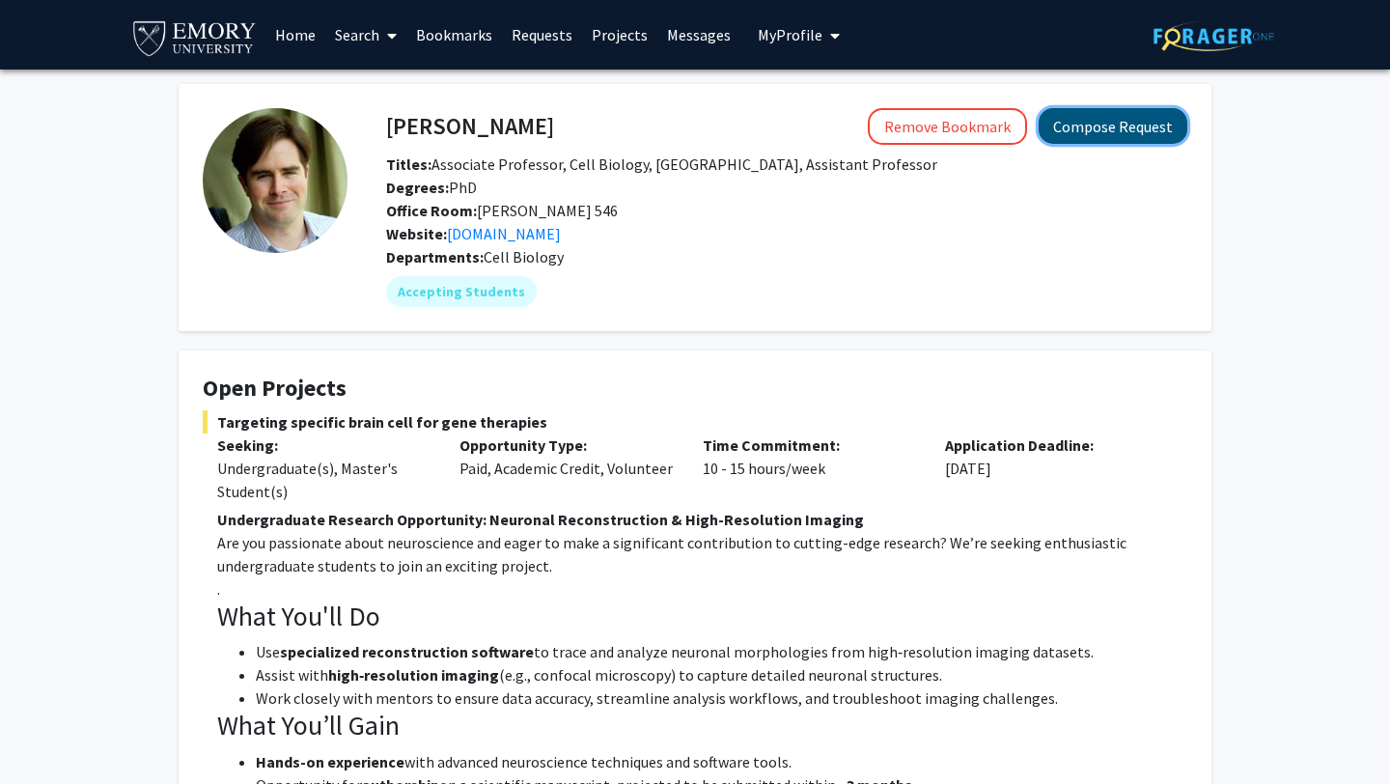
click at [1161, 137] on button "Compose Request" at bounding box center [1113, 126] width 149 height 36
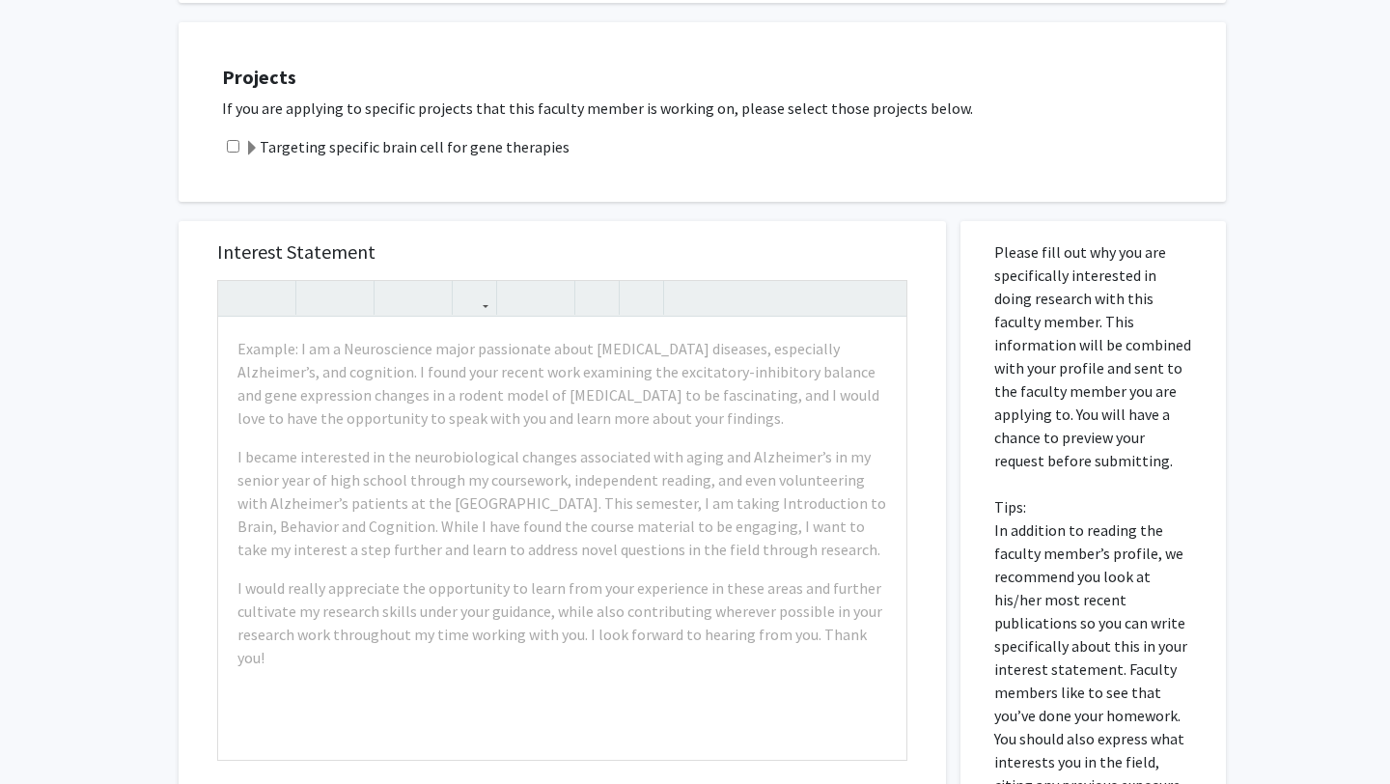
scroll to position [318, 0]
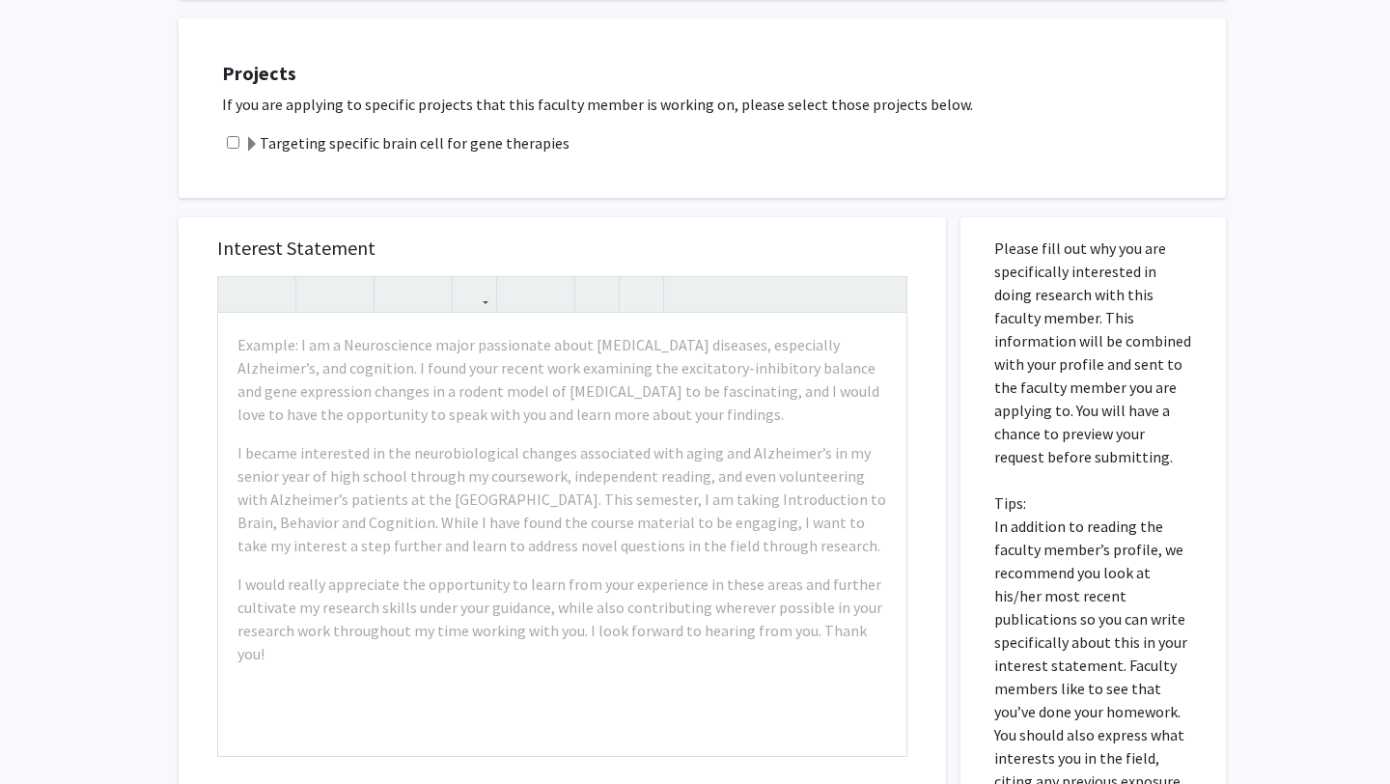
click at [230, 143] on input "checkbox" at bounding box center [233, 142] width 13 height 13
checkbox input "true"
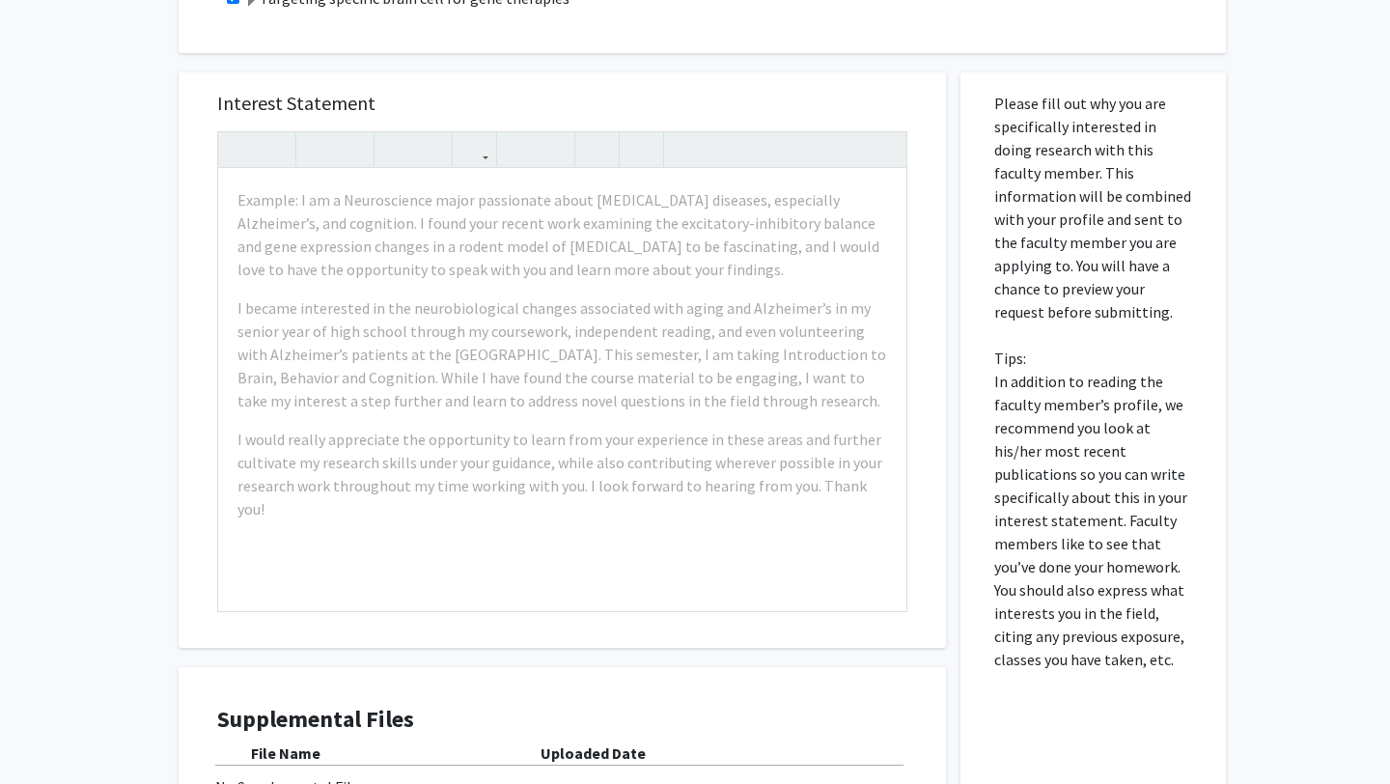
scroll to position [464, 0]
drag, startPoint x: 992, startPoint y: 100, endPoint x: 1126, endPoint y: 724, distance: 637.7
click at [1126, 724] on div "Please fill out why you are specifically interested in doing research with this…" at bounding box center [1093, 496] width 237 height 853
copy p
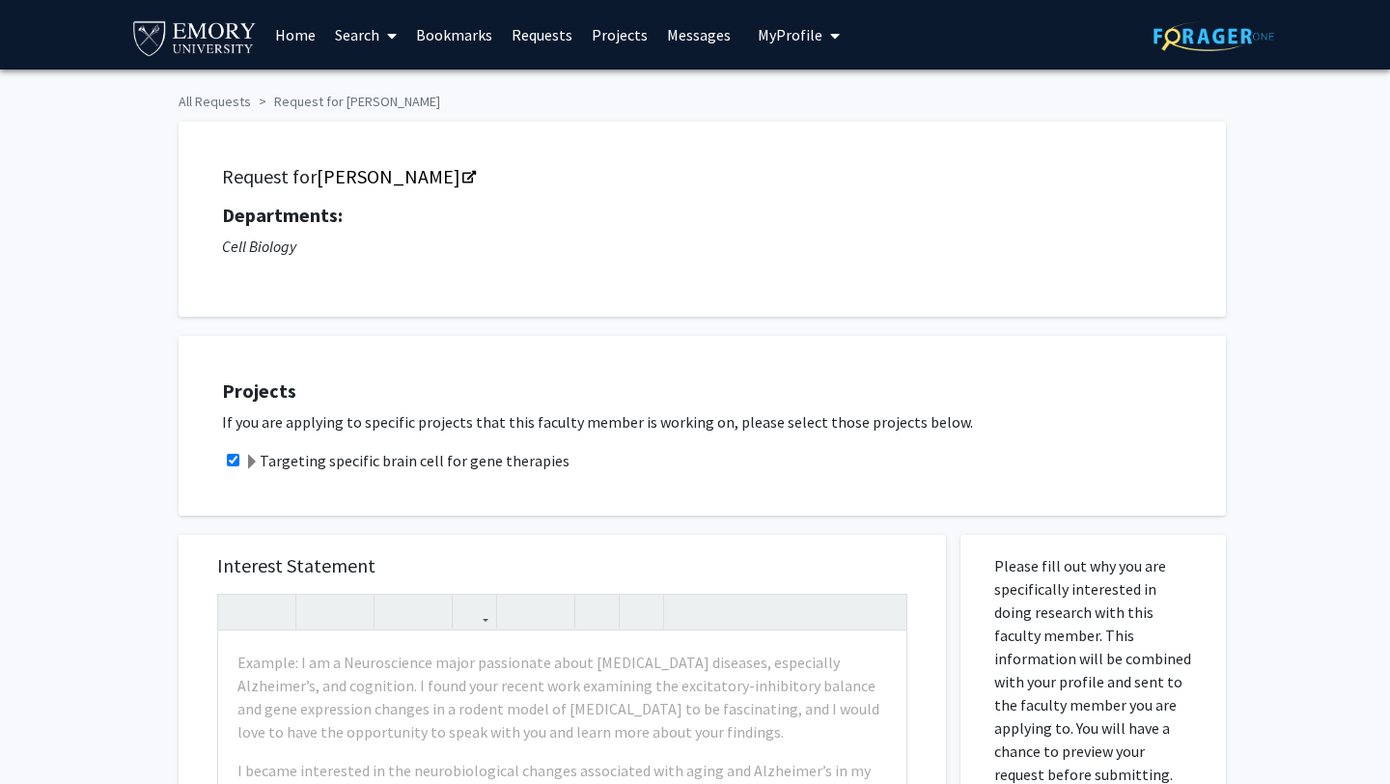
click at [563, 266] on div "Request for [PERSON_NAME] Departments: Cell Biology" at bounding box center [702, 219] width 999 height 147
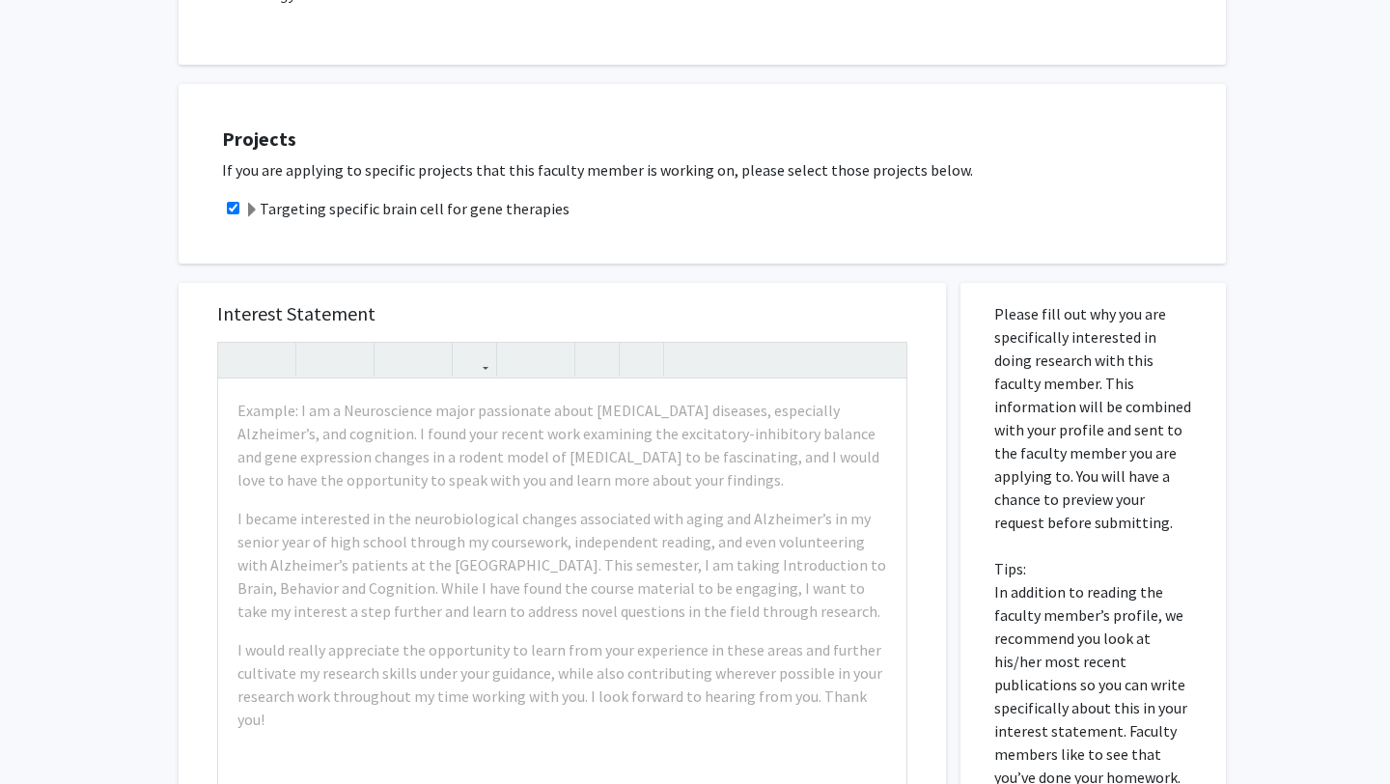
scroll to position [209, 0]
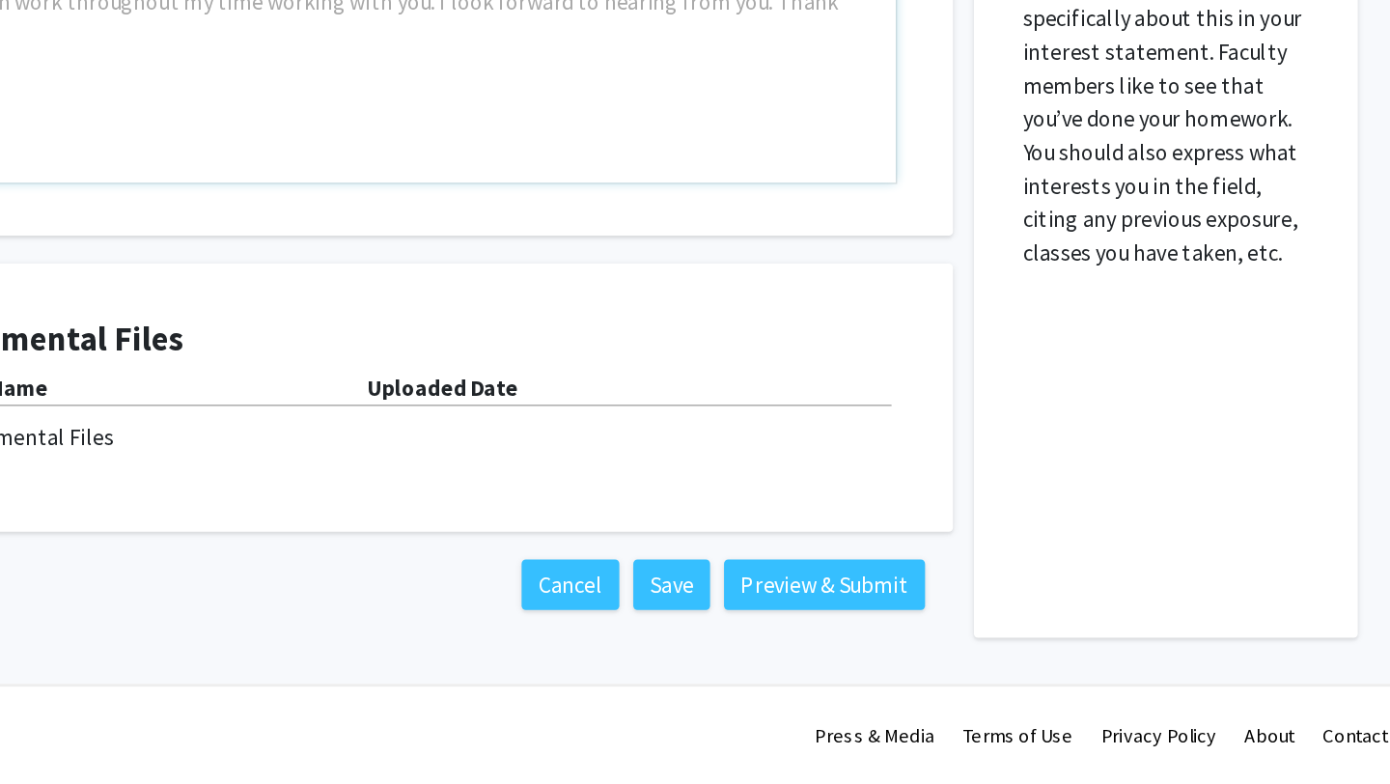
scroll to position [706, 0]
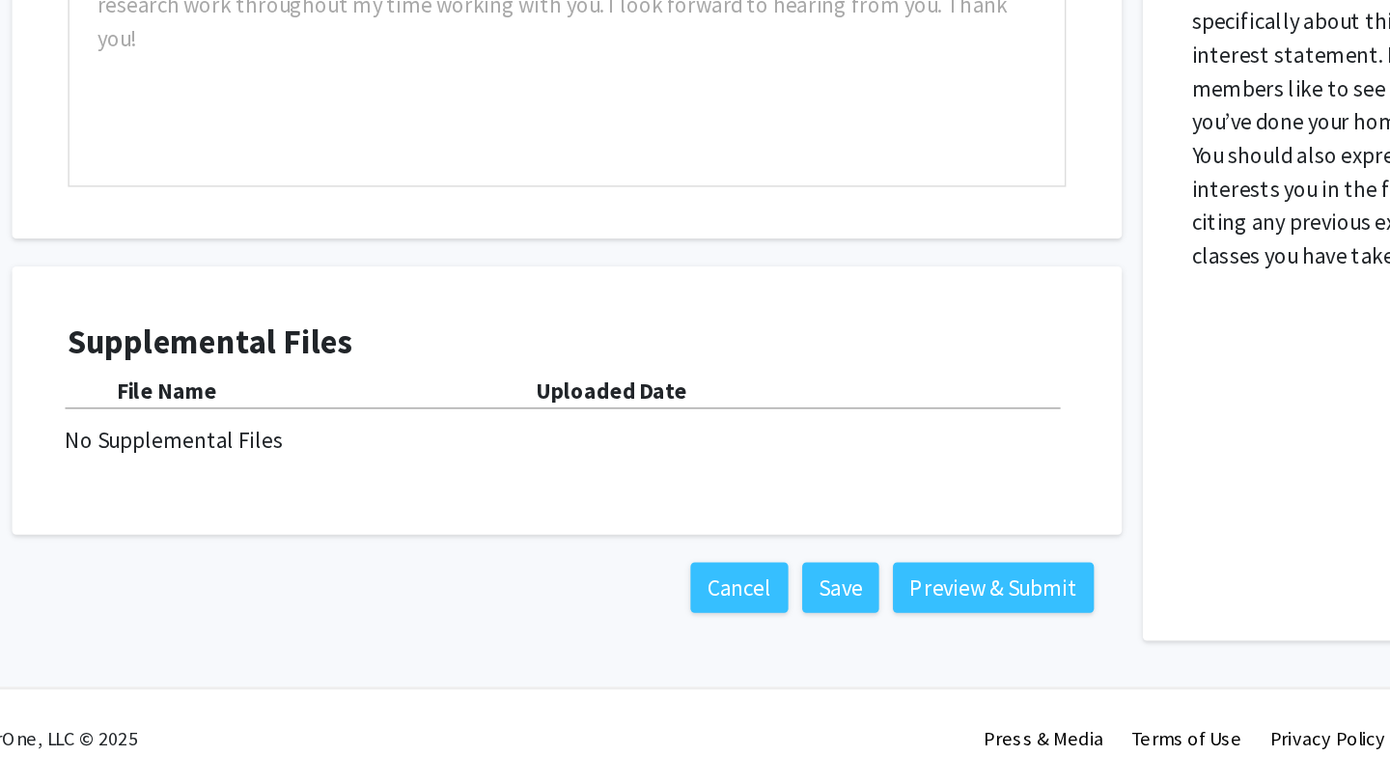
click at [314, 539] on div "No Supplemental Files" at bounding box center [562, 543] width 694 height 23
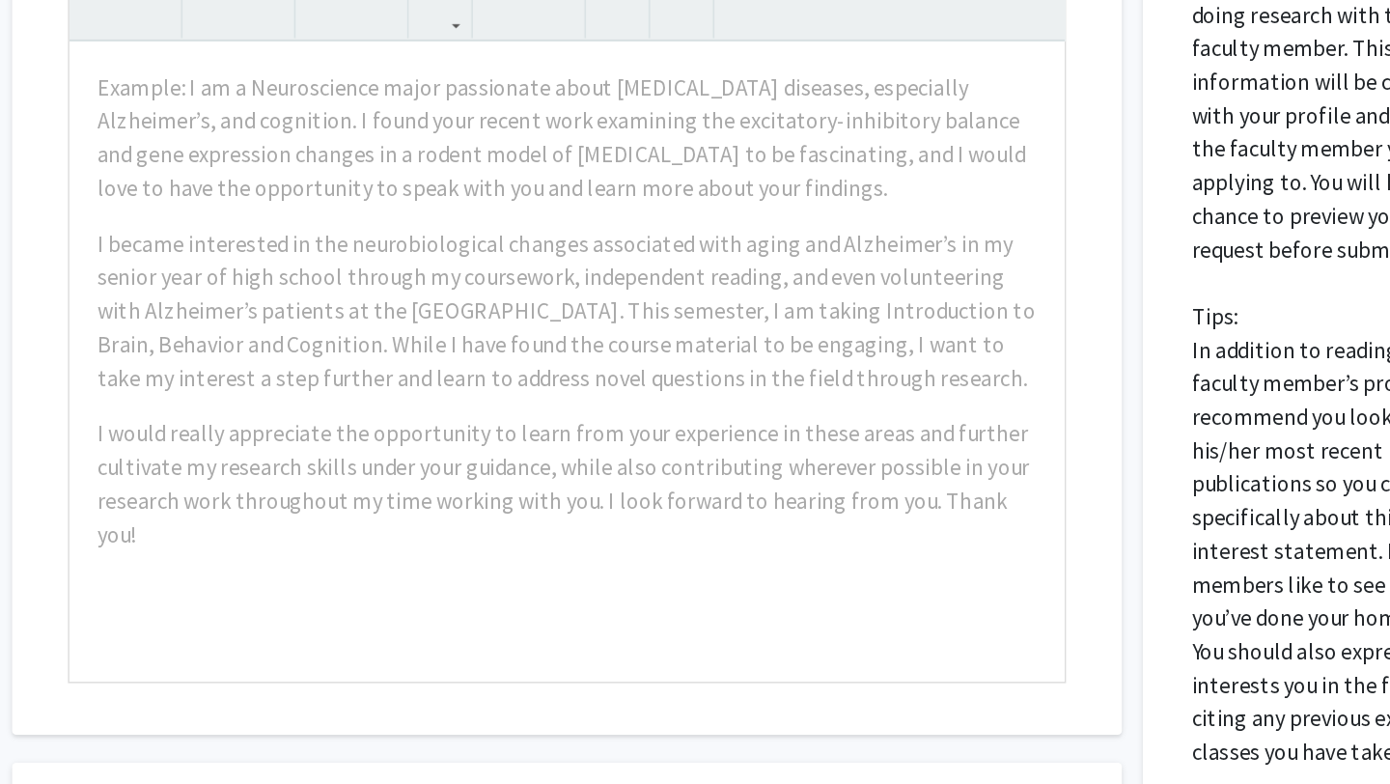
scroll to position [596, 0]
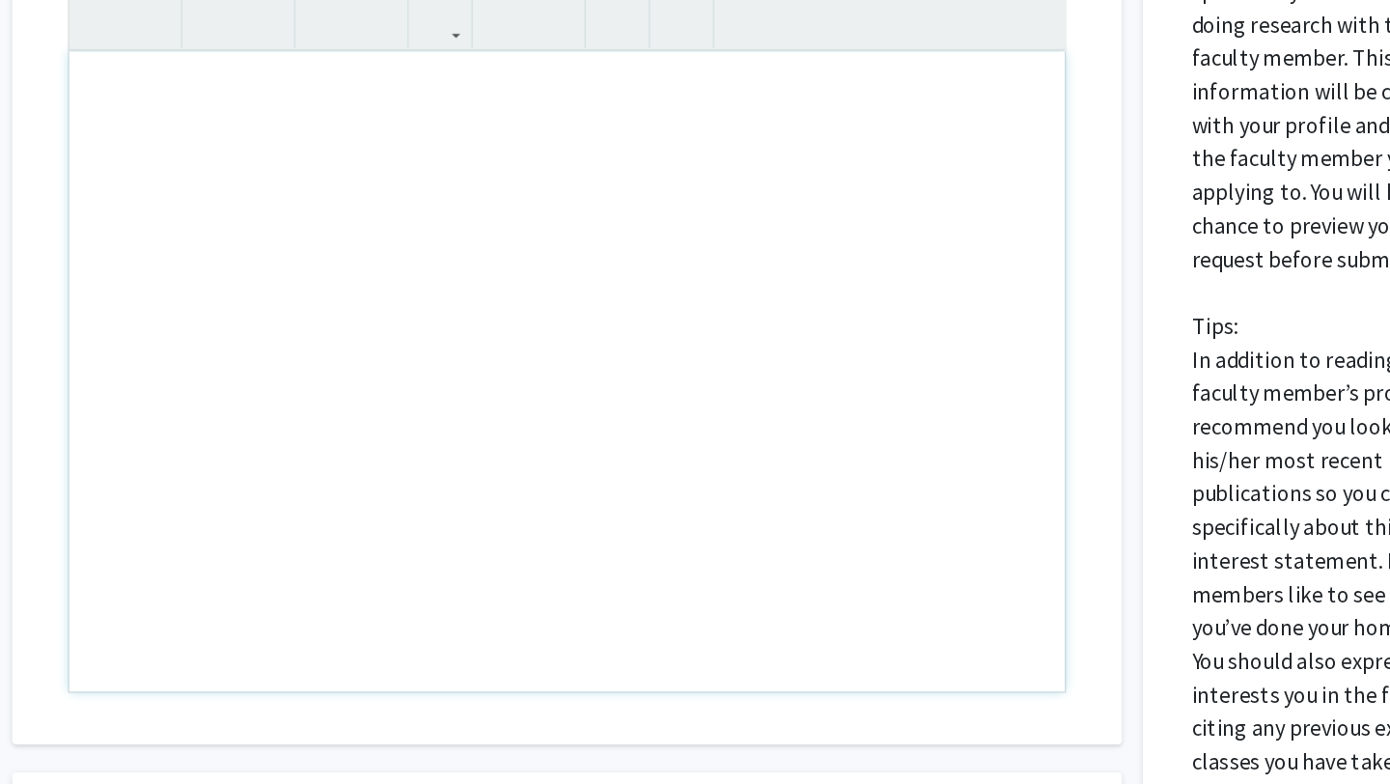
drag, startPoint x: 339, startPoint y: 397, endPoint x: 342, endPoint y: 366, distance: 31.0
click at [343, 366] on div "Note to users with screen readers: Please press Alt+0 or Option+0 to deactivate…" at bounding box center [562, 257] width 688 height 442
click at [308, 508] on div "Interest Statement Insert link Remove link" at bounding box center [562, 226] width 729 height 575
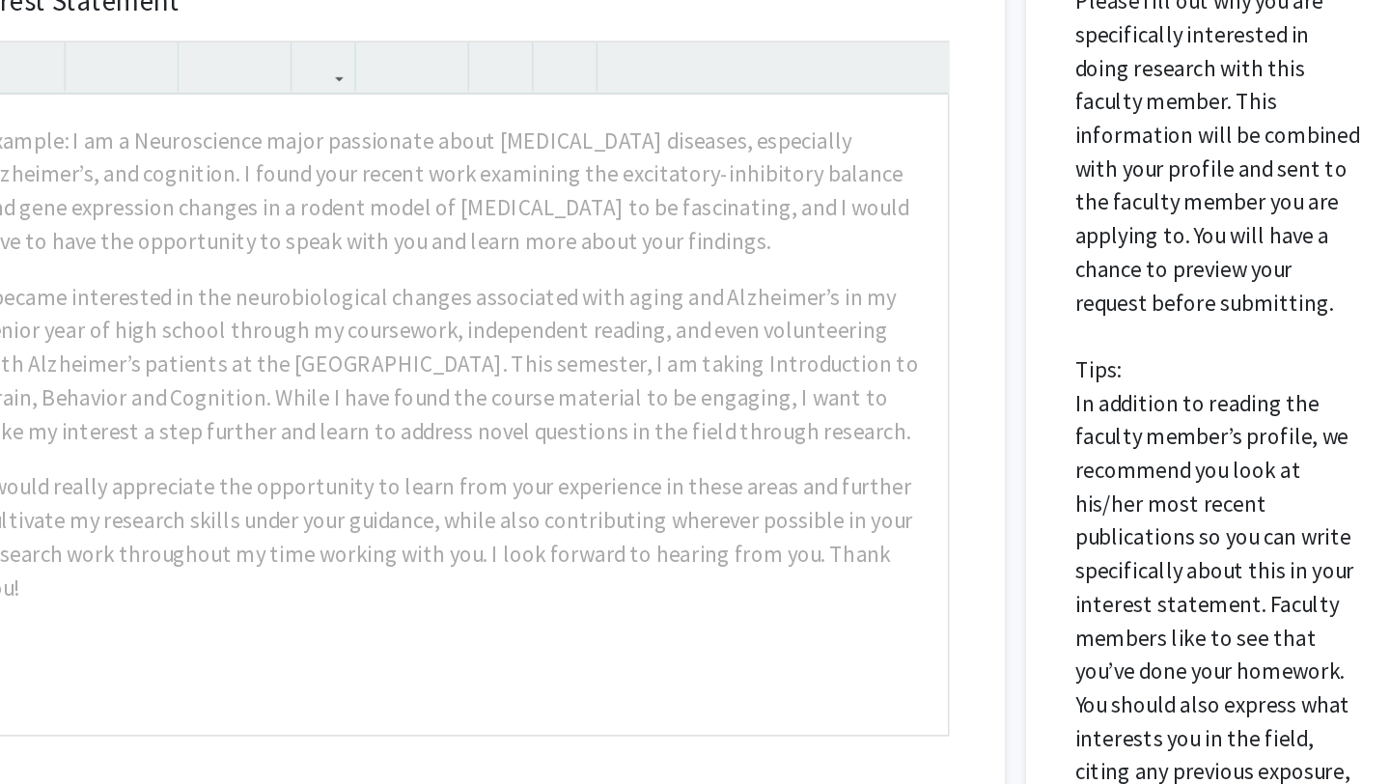
scroll to position [554, 0]
